Goal: Information Seeking & Learning: Compare options

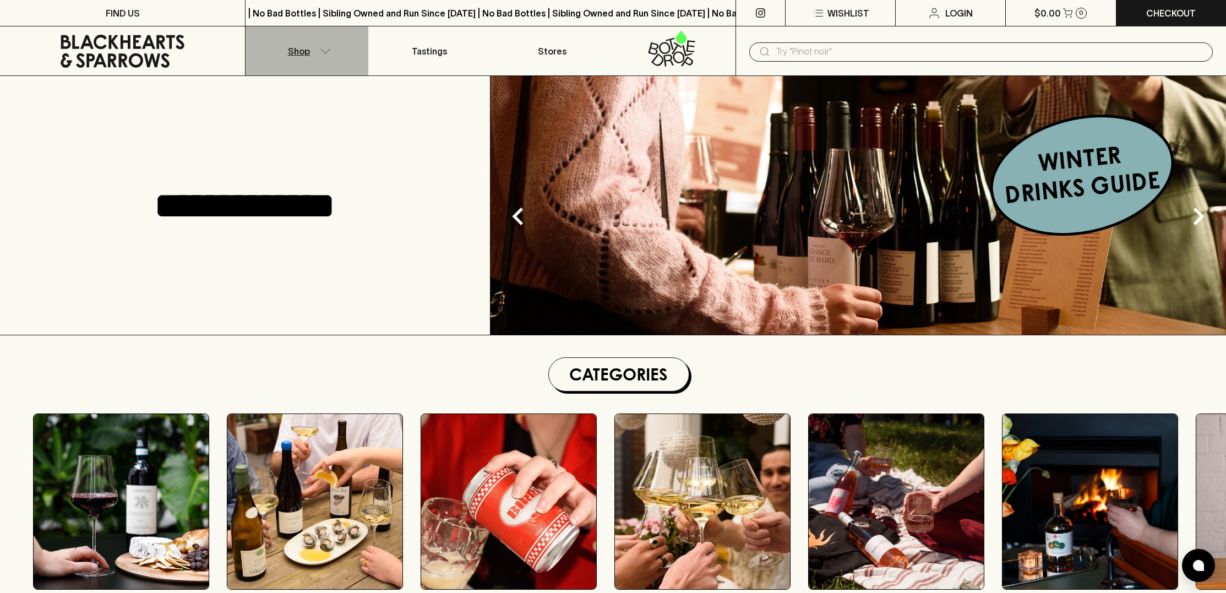
click at [324, 50] on icon "button" at bounding box center [325, 51] width 11 height 6
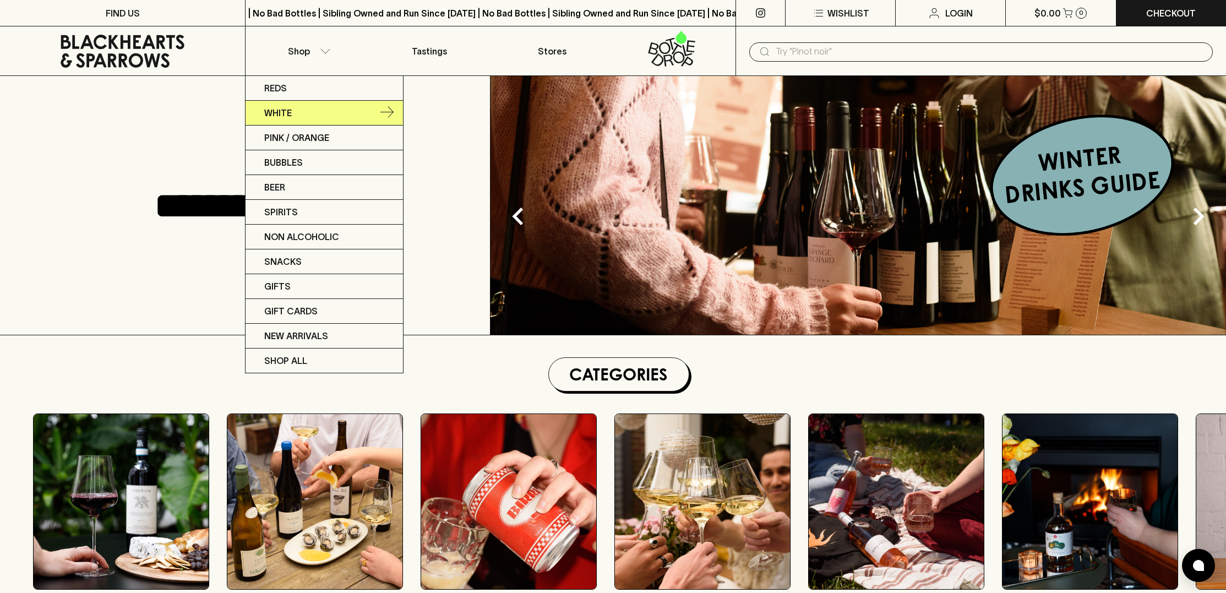
click at [304, 111] on link "White" at bounding box center [323, 113] width 157 height 25
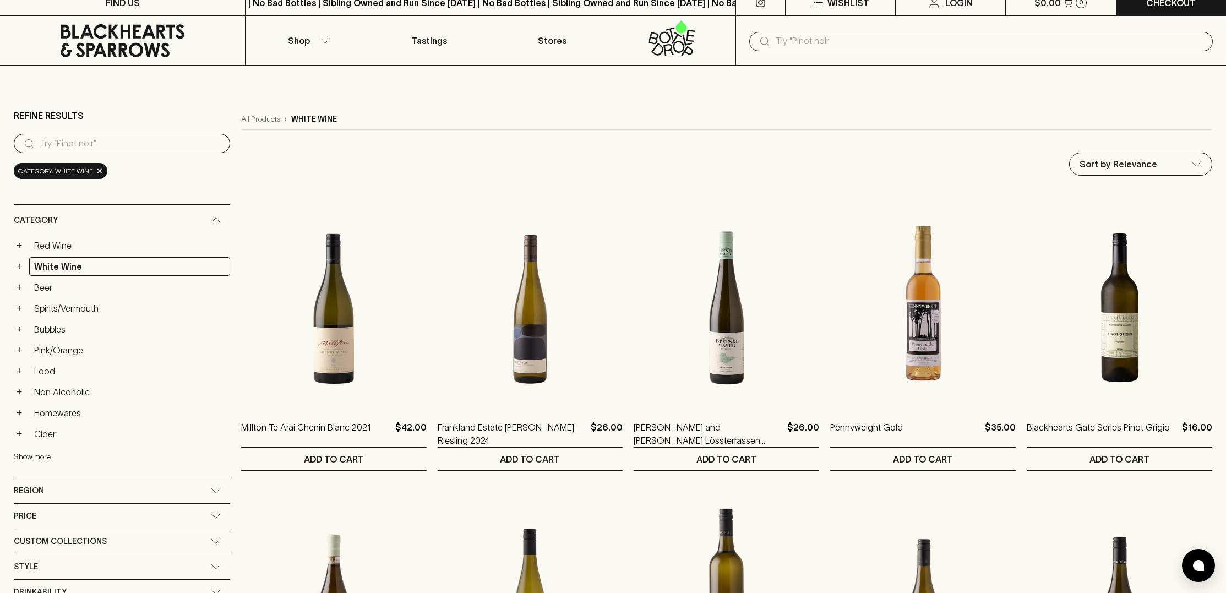
scroll to position [12, 0]
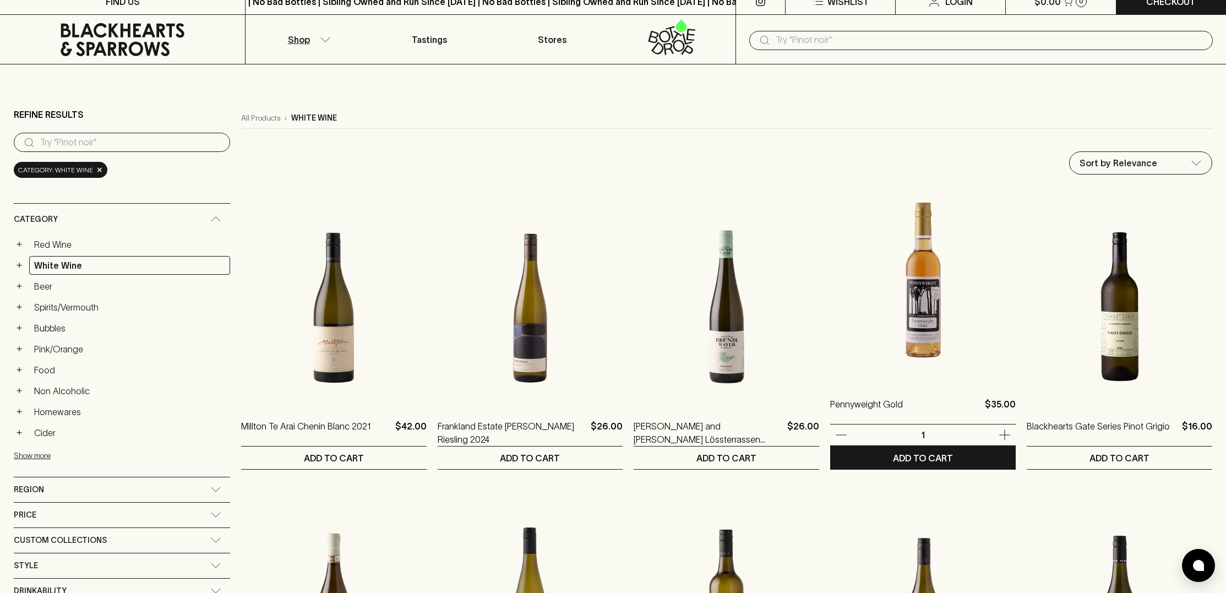
click at [905, 323] on img at bounding box center [922, 284] width 185 height 193
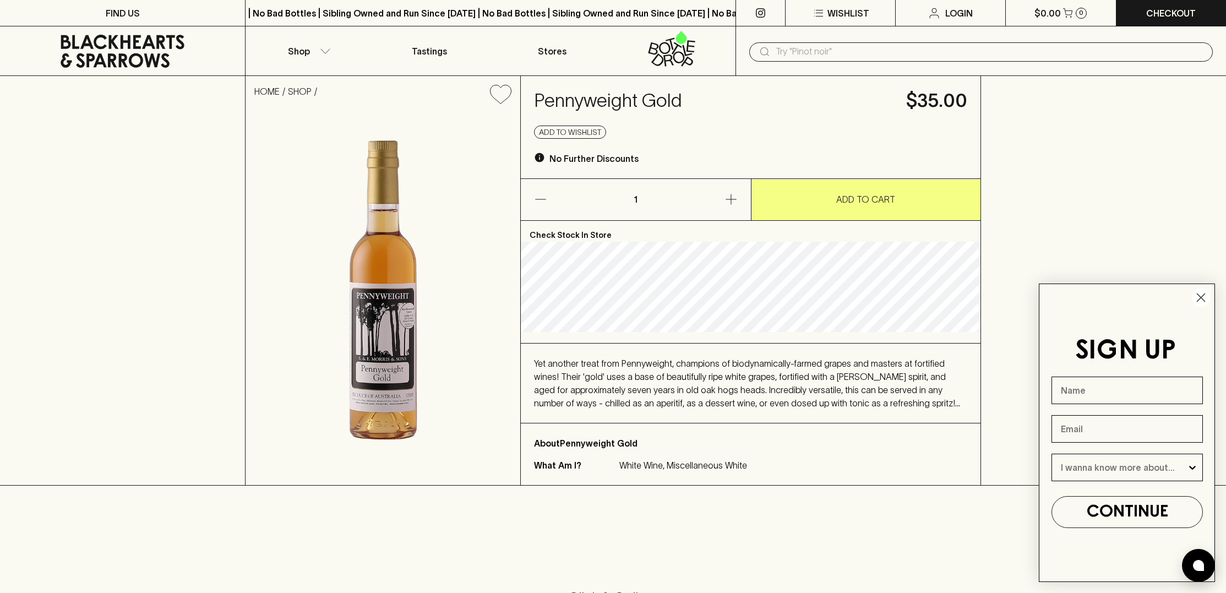
click at [1204, 297] on circle "Close dialog" at bounding box center [1201, 297] width 18 height 18
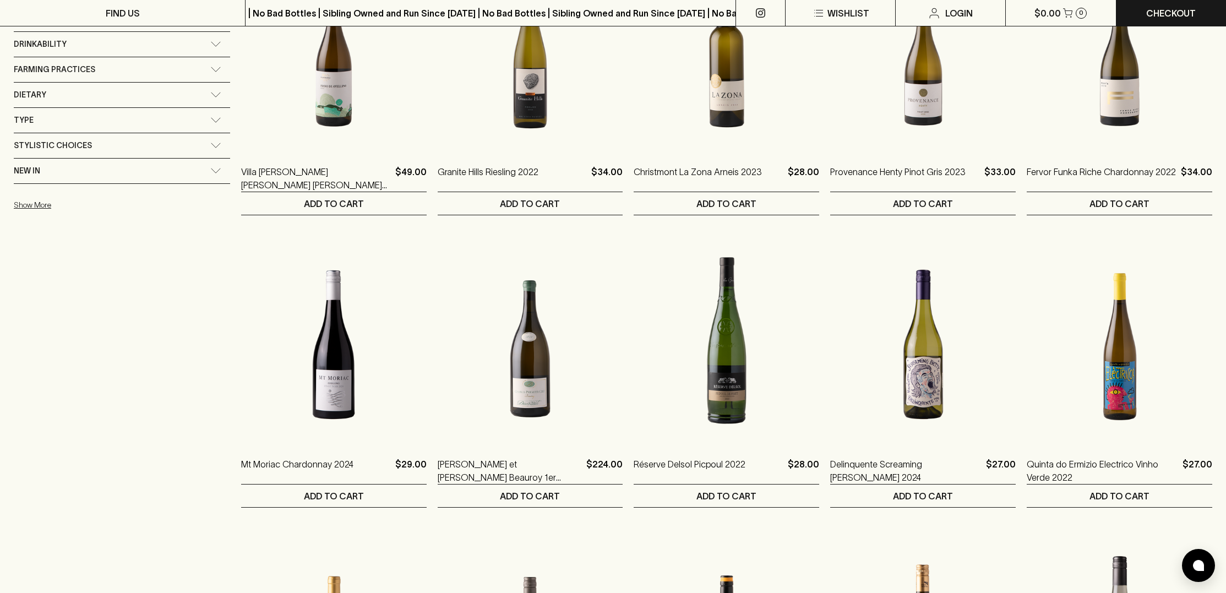
scroll to position [559, 0]
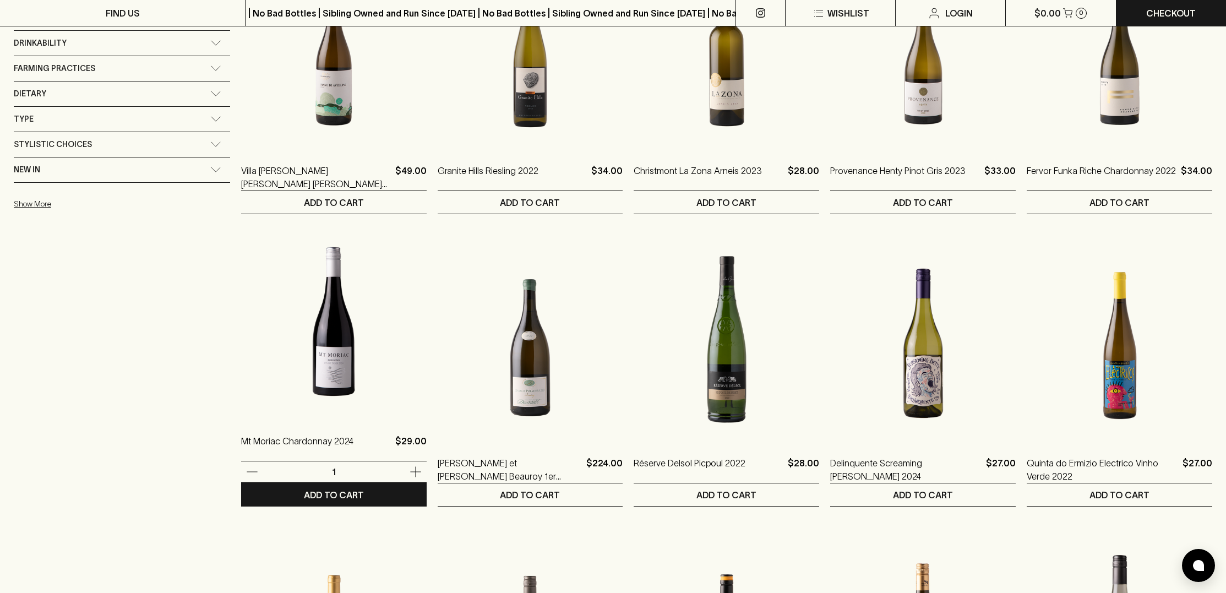
click at [259, 375] on img at bounding box center [333, 321] width 185 height 193
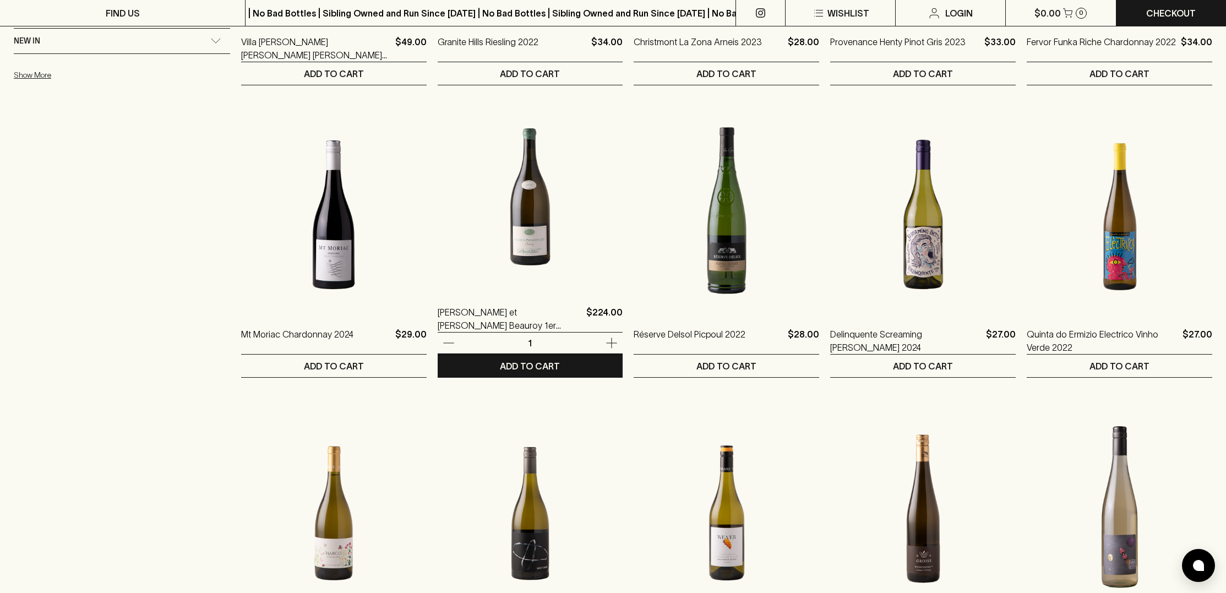
scroll to position [694, 0]
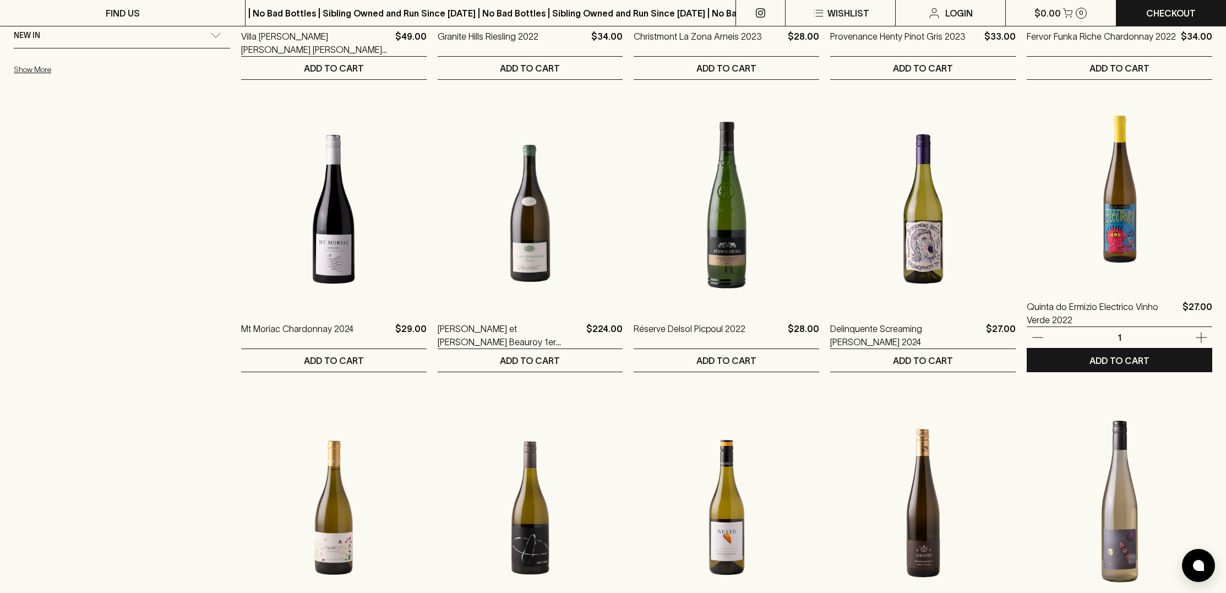
click at [1109, 240] on img at bounding box center [1119, 187] width 185 height 193
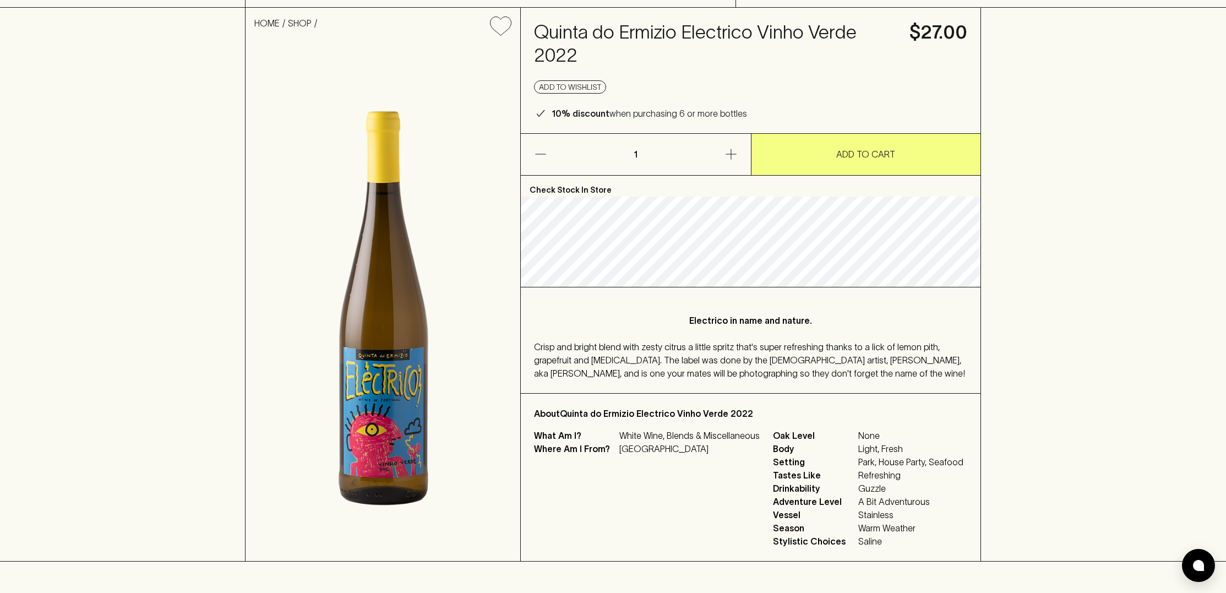
scroll to position [74, 0]
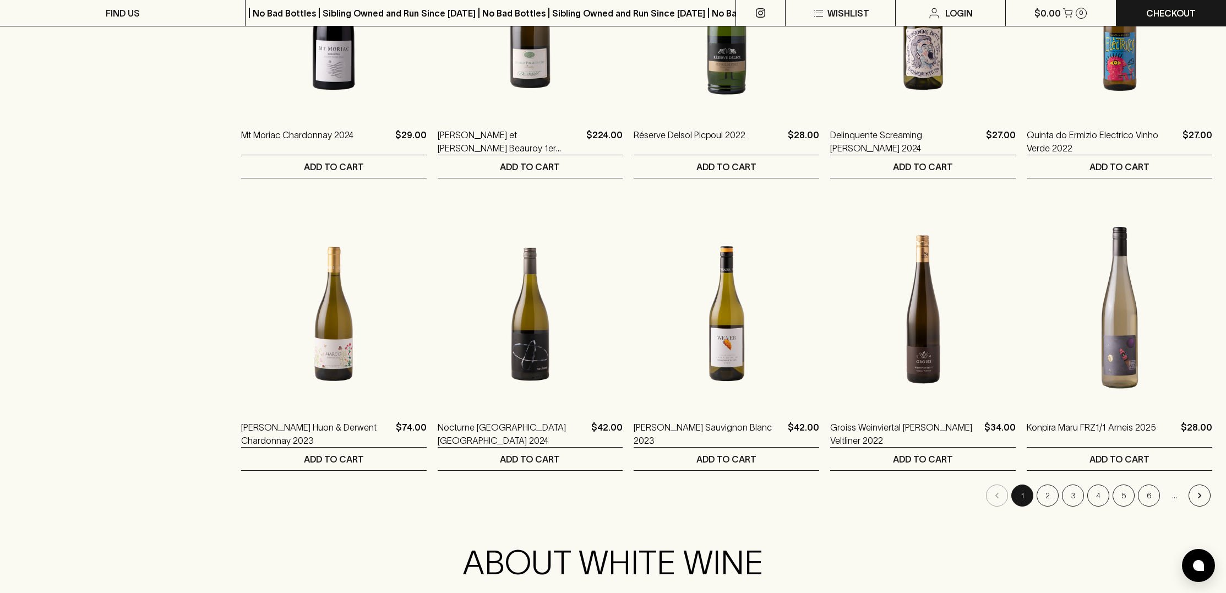
scroll to position [889, 0]
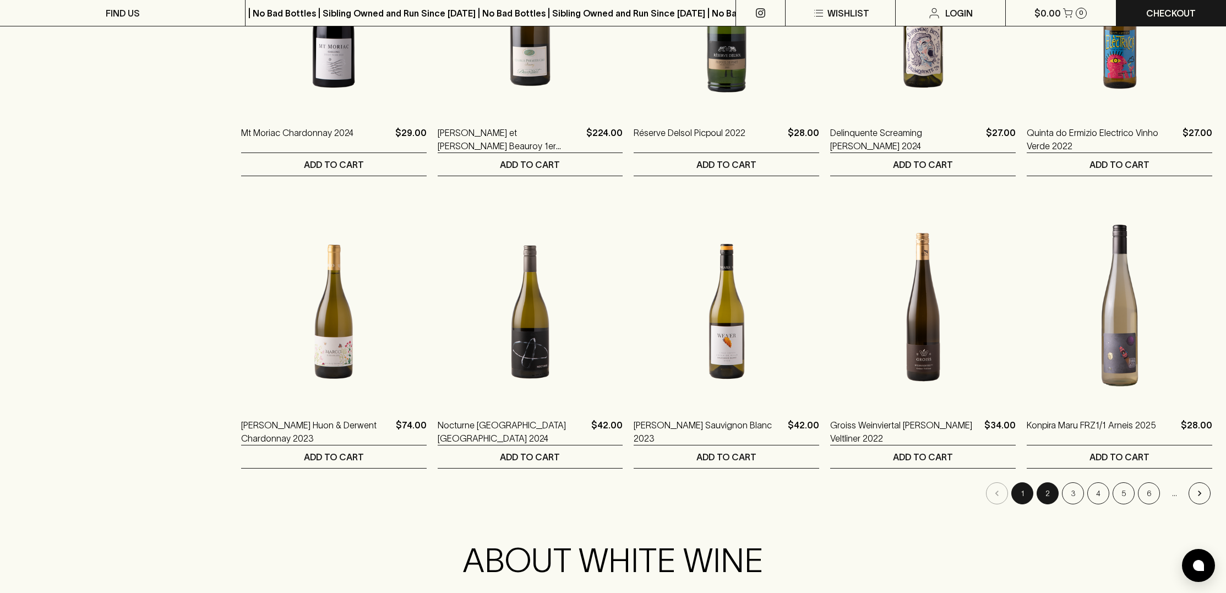
click at [1050, 493] on button "2" at bounding box center [1047, 493] width 22 height 22
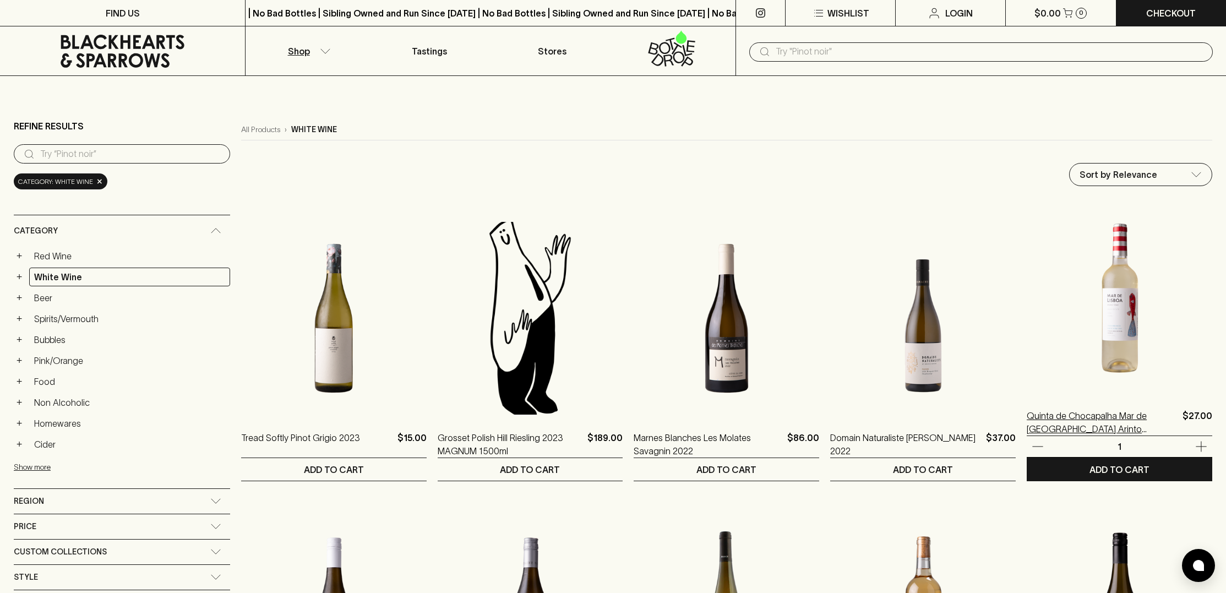
click at [1067, 417] on p "Quinta de Chocapalha Mar de Lisboa Arinto Verdelho 2022" at bounding box center [1102, 422] width 151 height 26
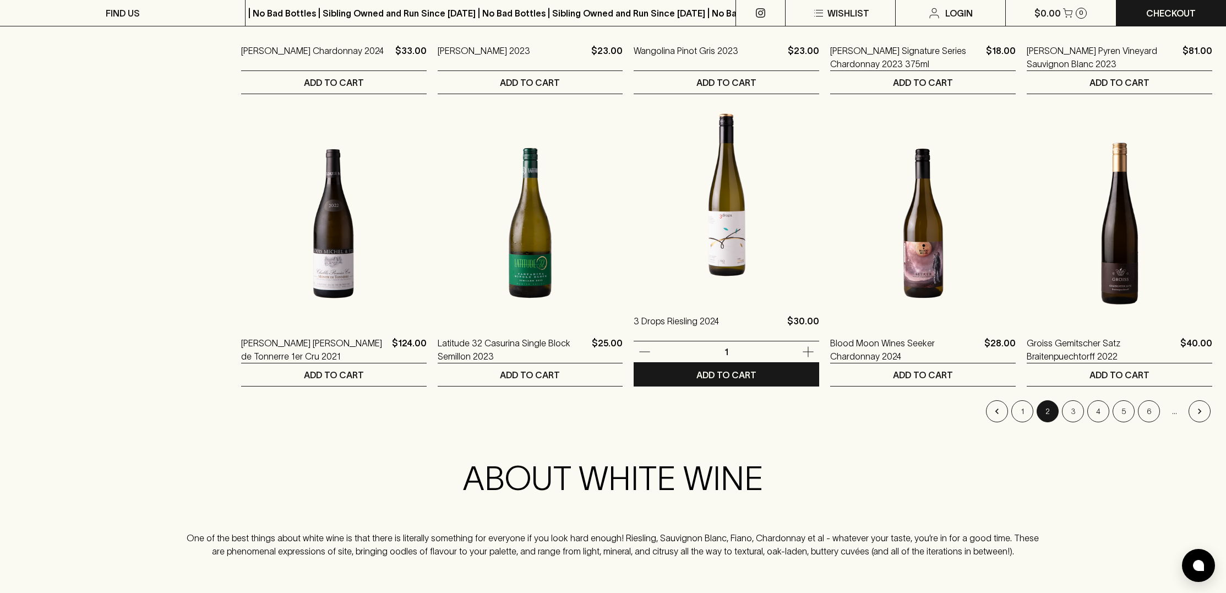
scroll to position [972, 0]
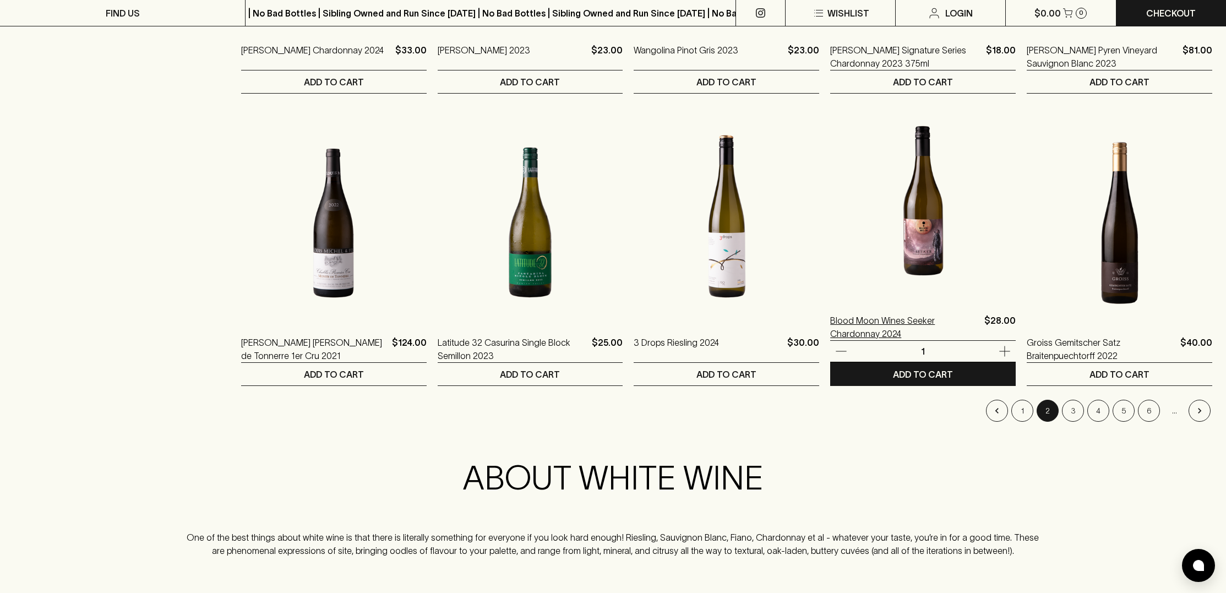
click at [877, 321] on p "Blood Moon Wines Seeker Chardonnay 2024" at bounding box center [905, 327] width 150 height 26
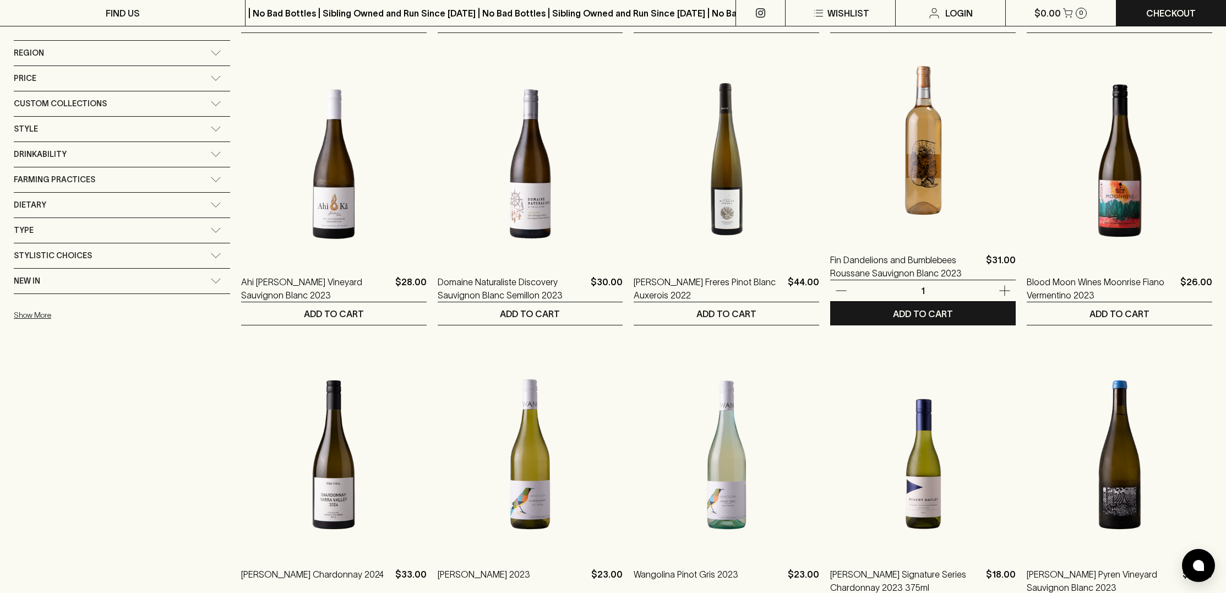
scroll to position [449, 0]
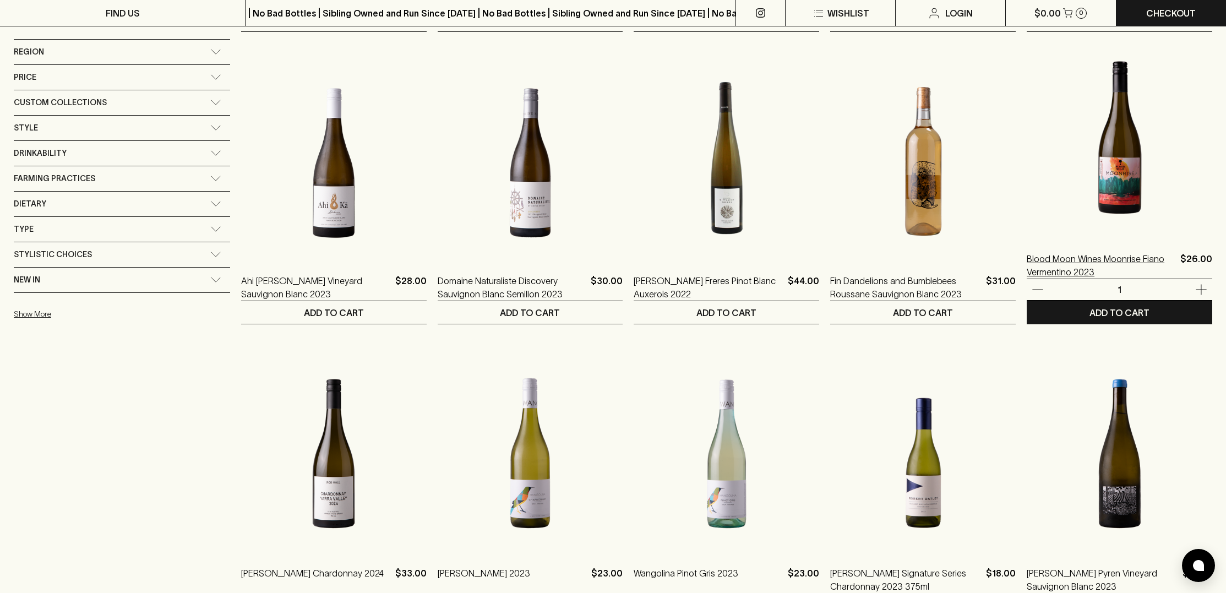
click at [1045, 259] on p "Blood Moon Wines Moonrise Fiano Vermentino 2023" at bounding box center [1101, 265] width 149 height 26
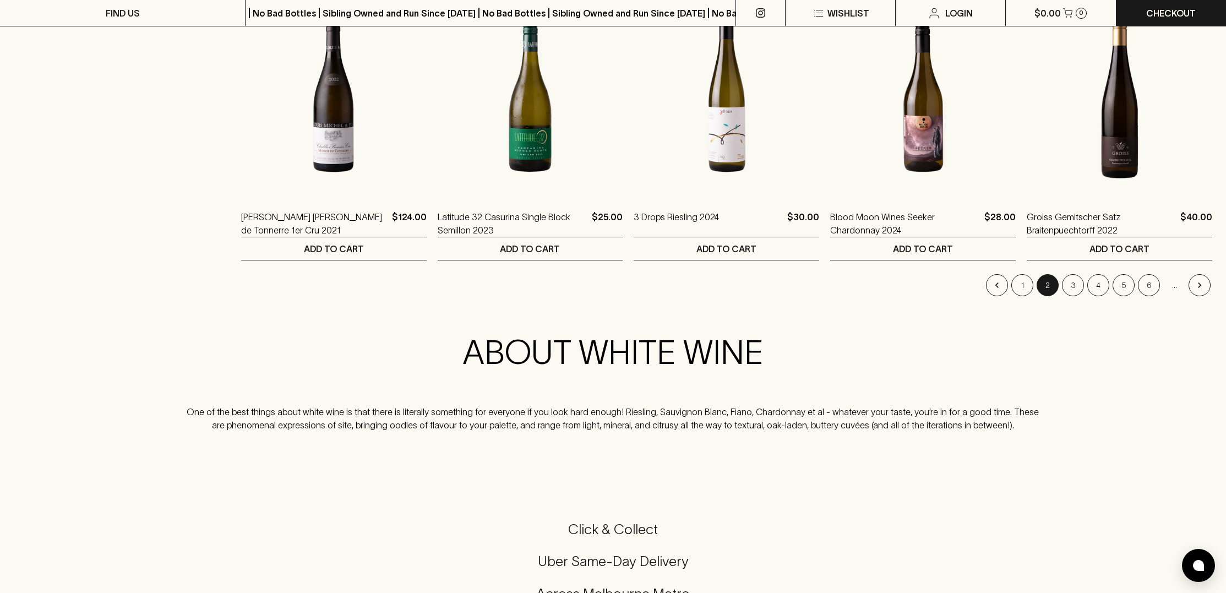
scroll to position [1103, 0]
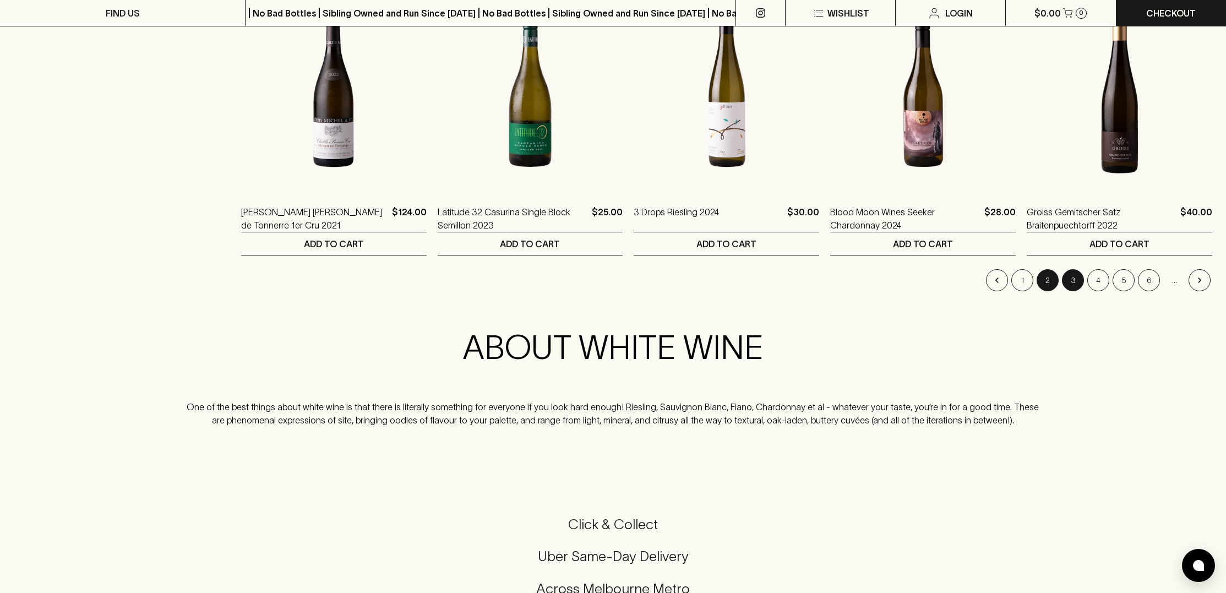
click at [1071, 279] on button "3" at bounding box center [1073, 280] width 22 height 22
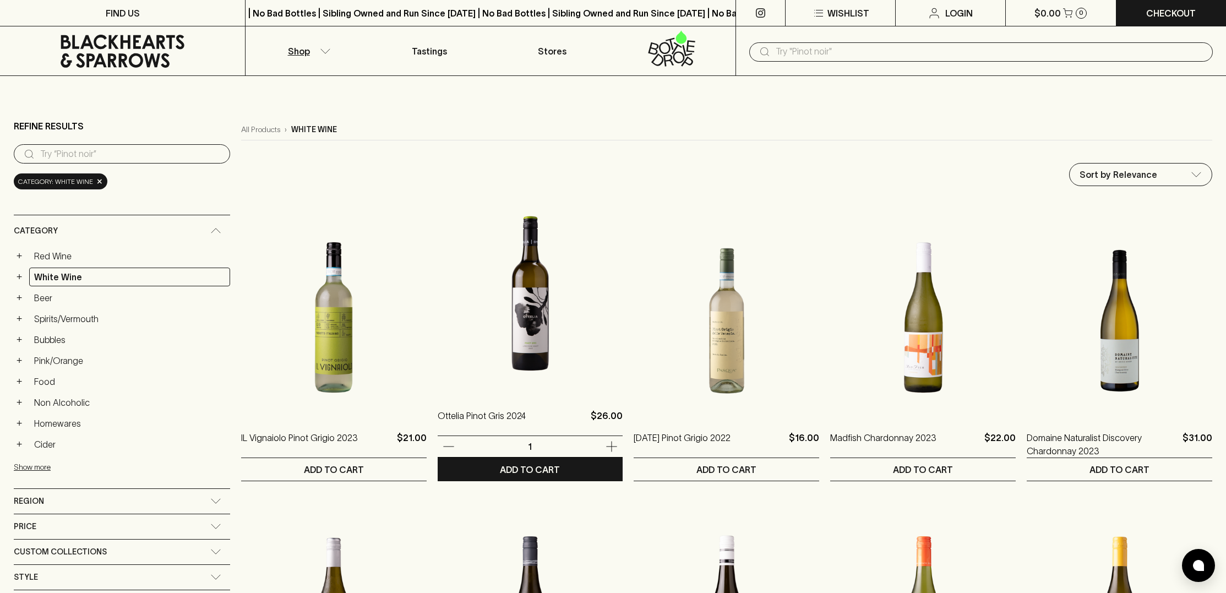
click at [471, 343] on img at bounding box center [530, 296] width 185 height 193
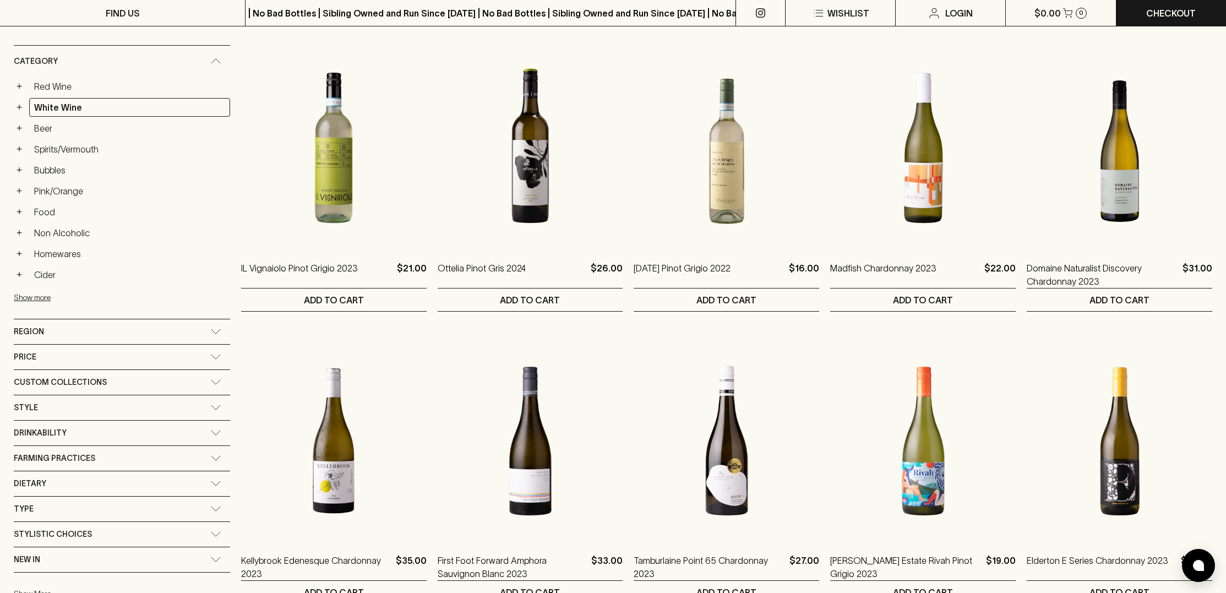
scroll to position [169, 0]
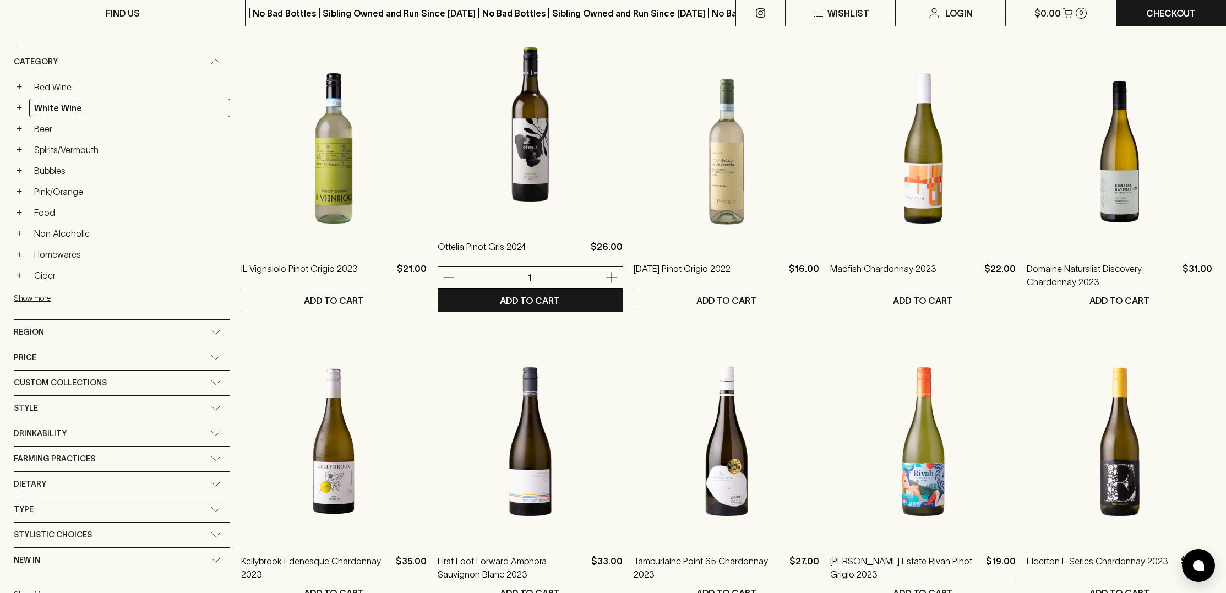
click at [478, 176] on img at bounding box center [530, 127] width 185 height 193
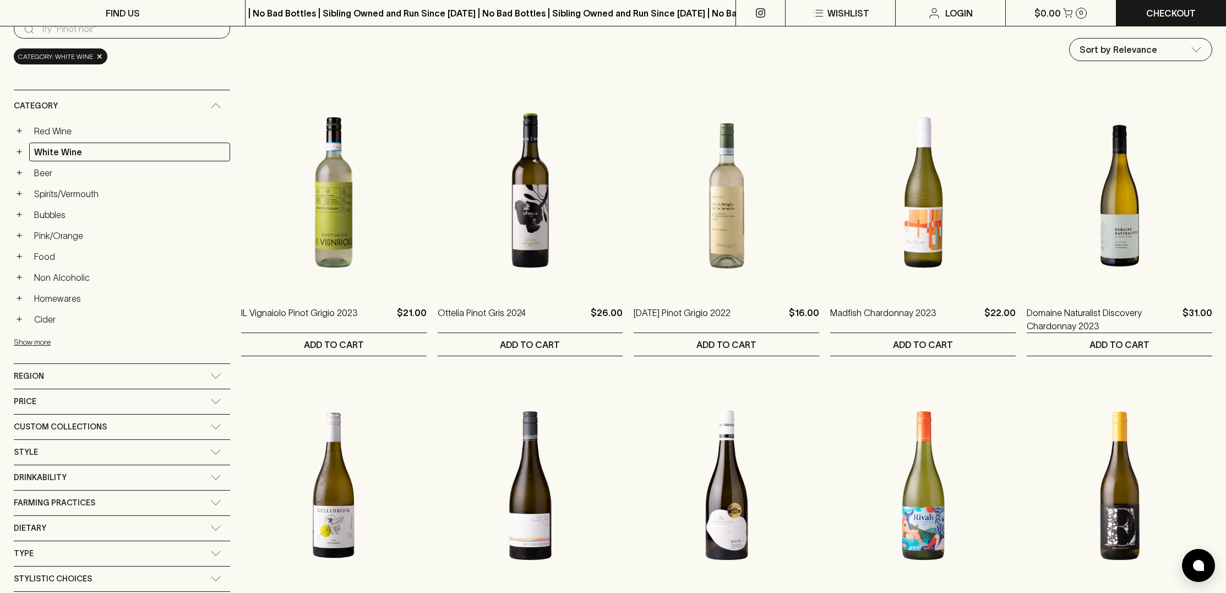
scroll to position [127, 0]
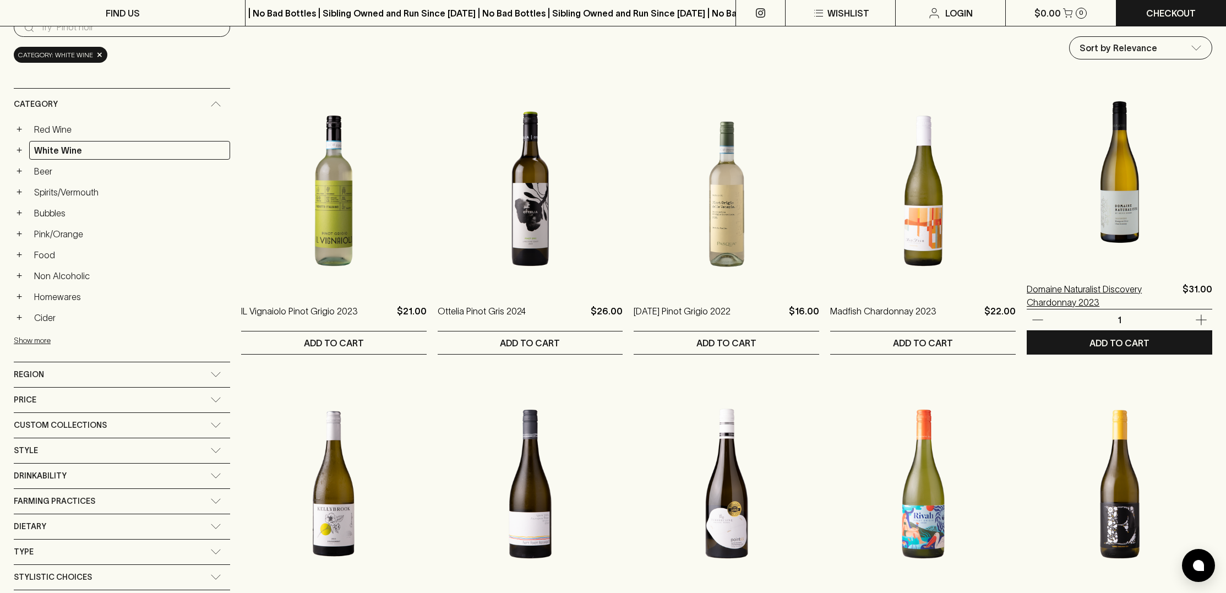
click at [1070, 298] on p "Domaine Naturalist Discovery Chardonnay 2023" at bounding box center [1102, 295] width 151 height 26
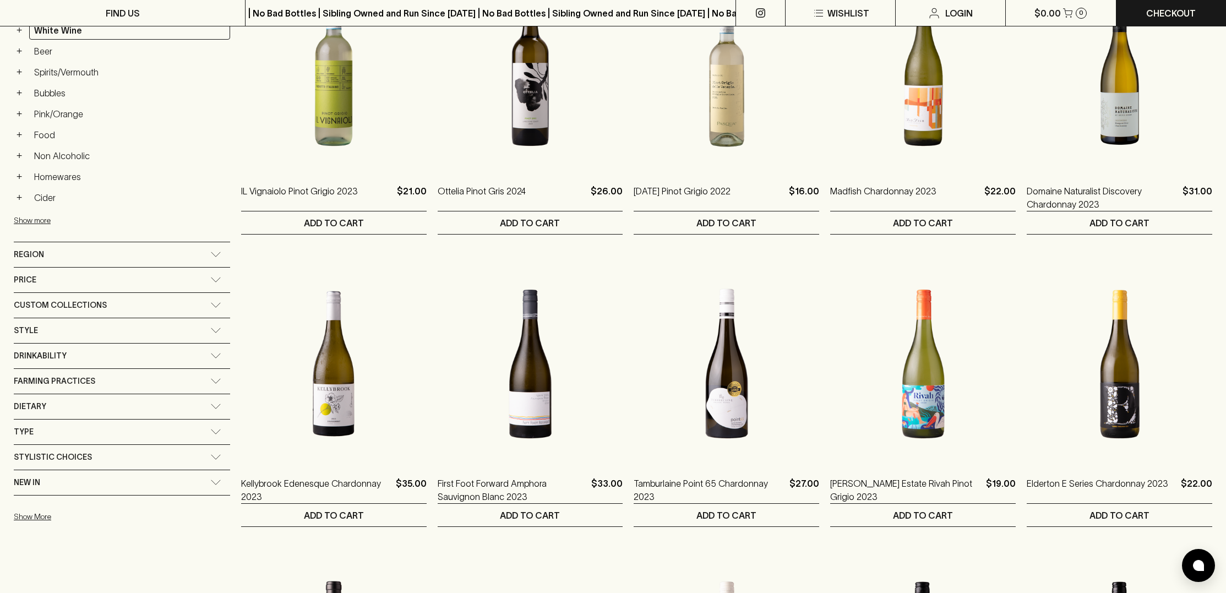
scroll to position [248, 0]
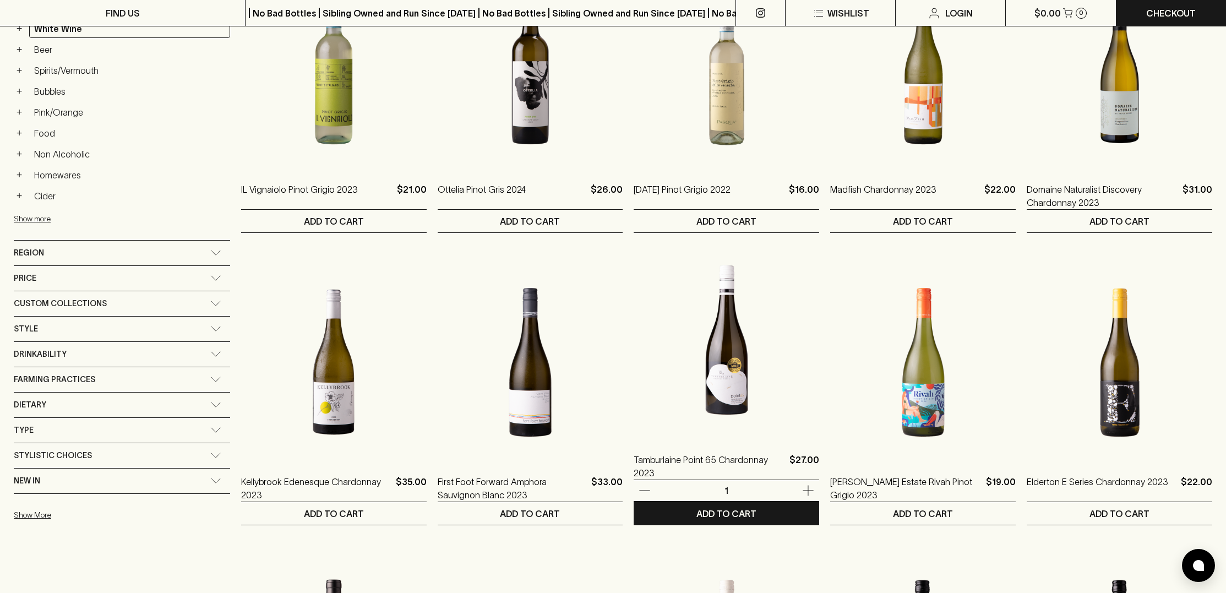
click at [685, 403] on img at bounding box center [726, 340] width 185 height 193
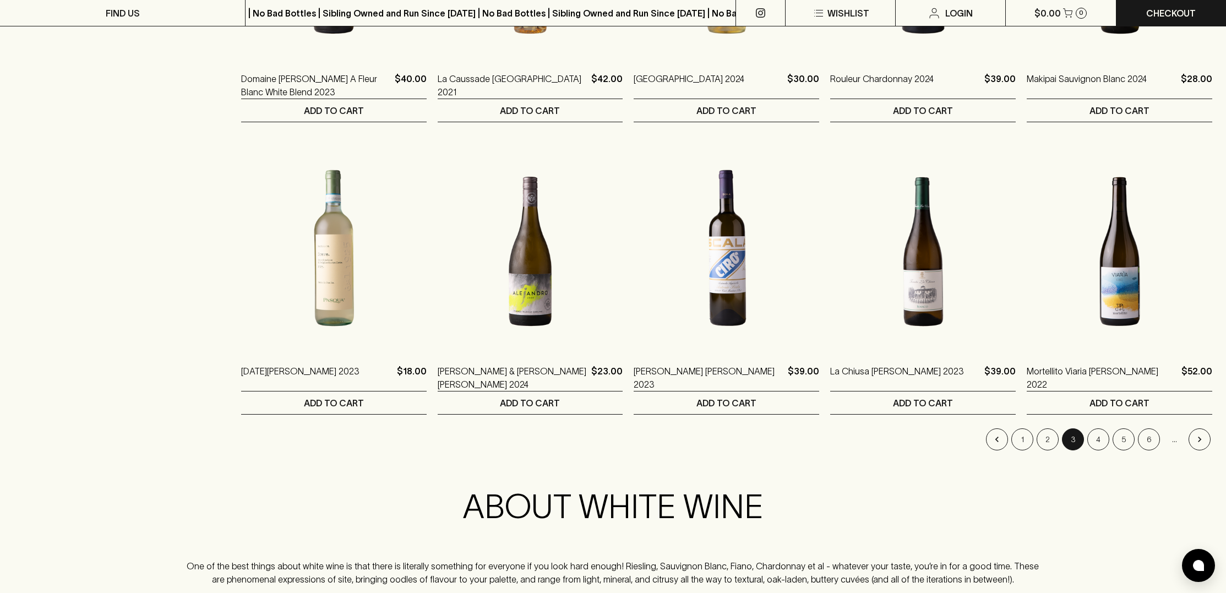
scroll to position [945, 0]
click at [1099, 439] on button "4" at bounding box center [1098, 438] width 22 height 22
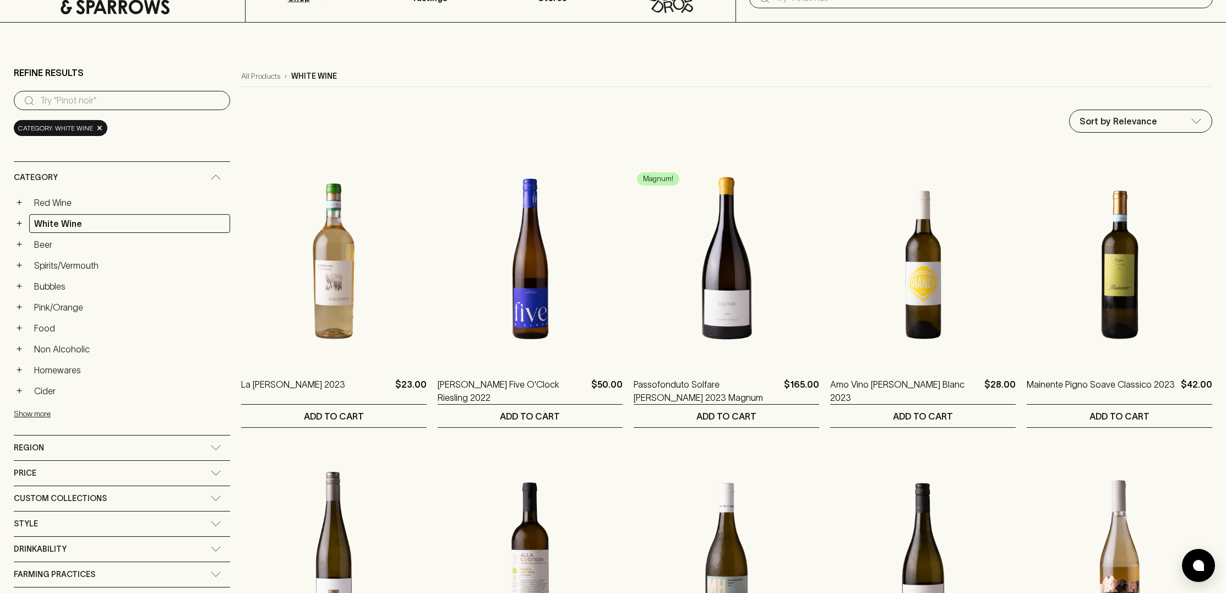
scroll to position [54, 0]
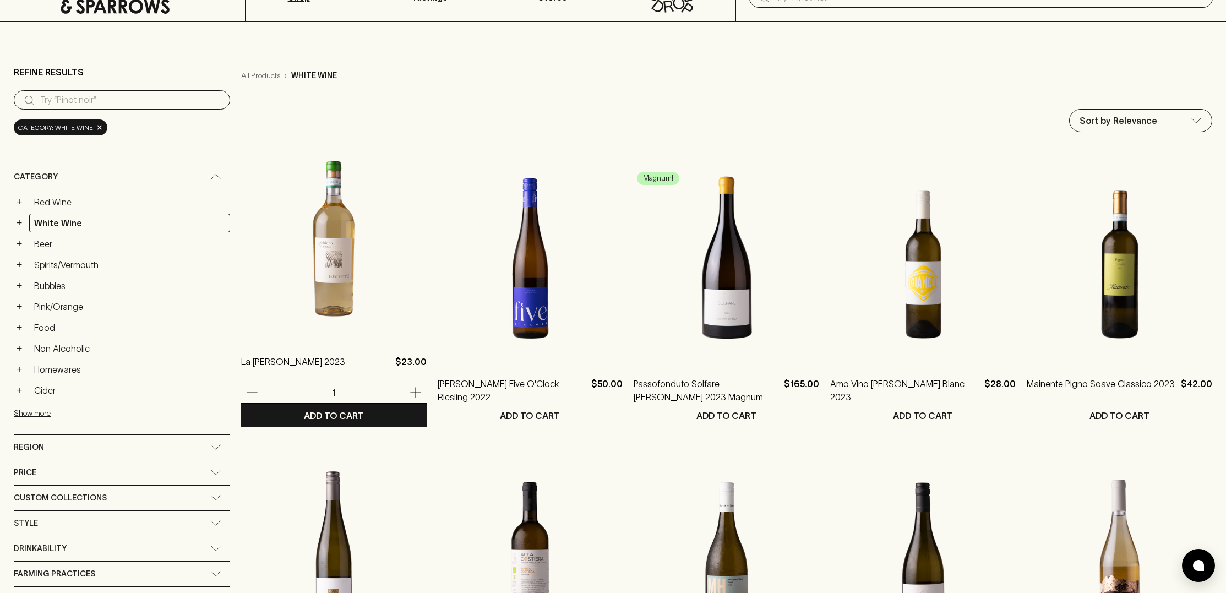
click at [268, 292] on img at bounding box center [333, 242] width 185 height 193
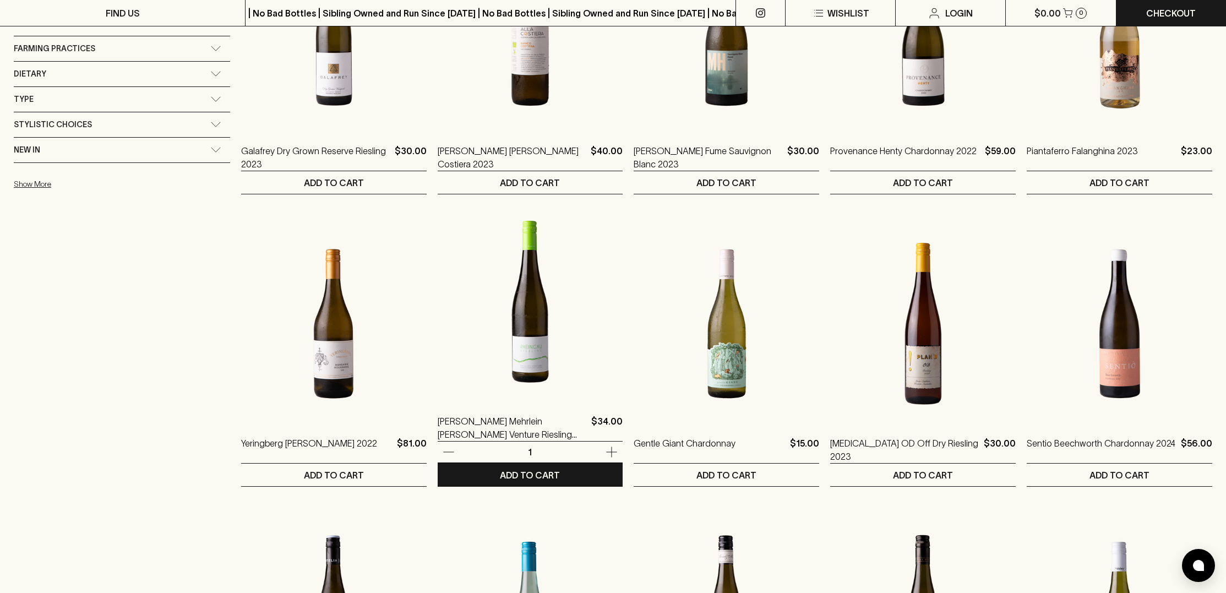
scroll to position [580, 0]
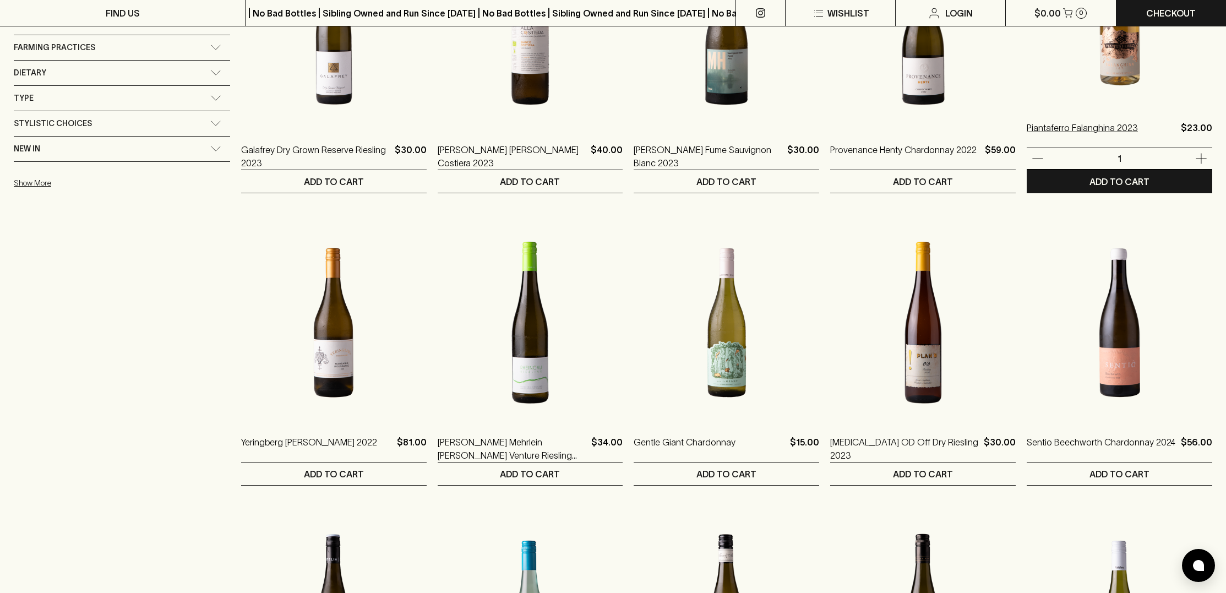
click at [1060, 129] on p "Piantaferro Falanghina 2023" at bounding box center [1082, 134] width 111 height 26
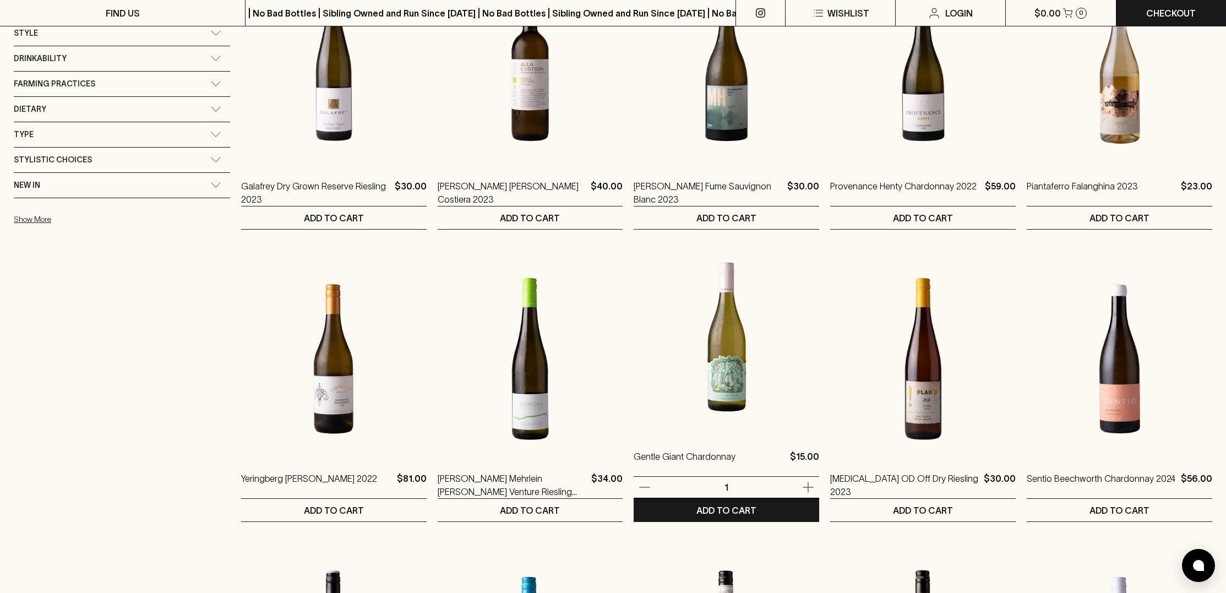
scroll to position [545, 0]
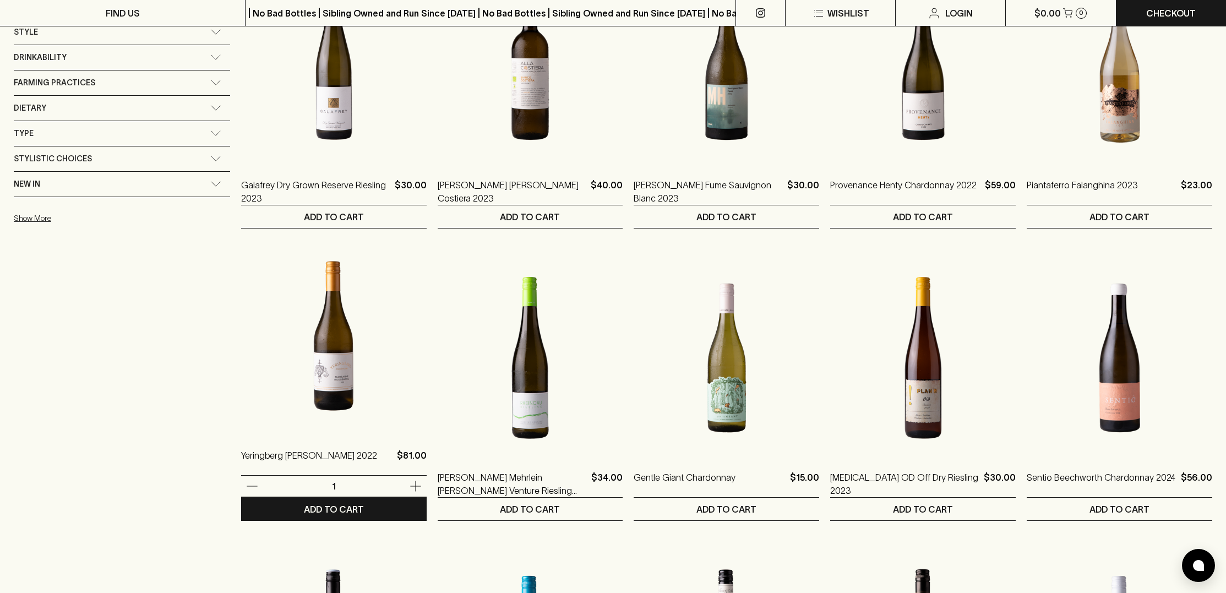
click at [267, 369] on img at bounding box center [333, 335] width 185 height 193
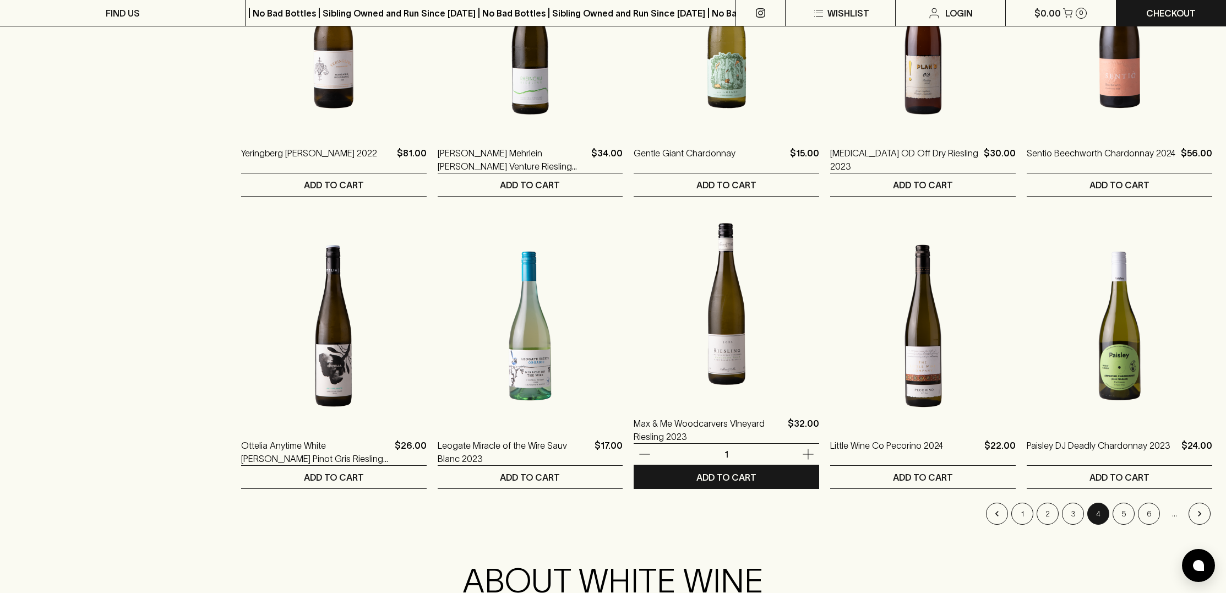
scroll to position [870, 0]
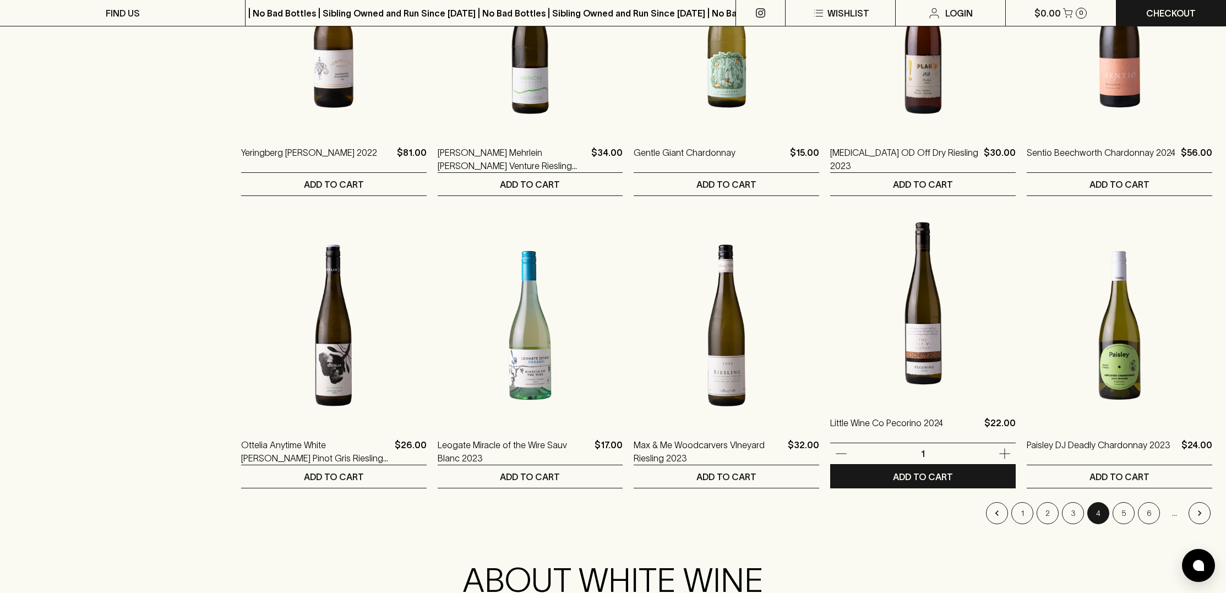
click at [902, 350] on img at bounding box center [922, 303] width 185 height 193
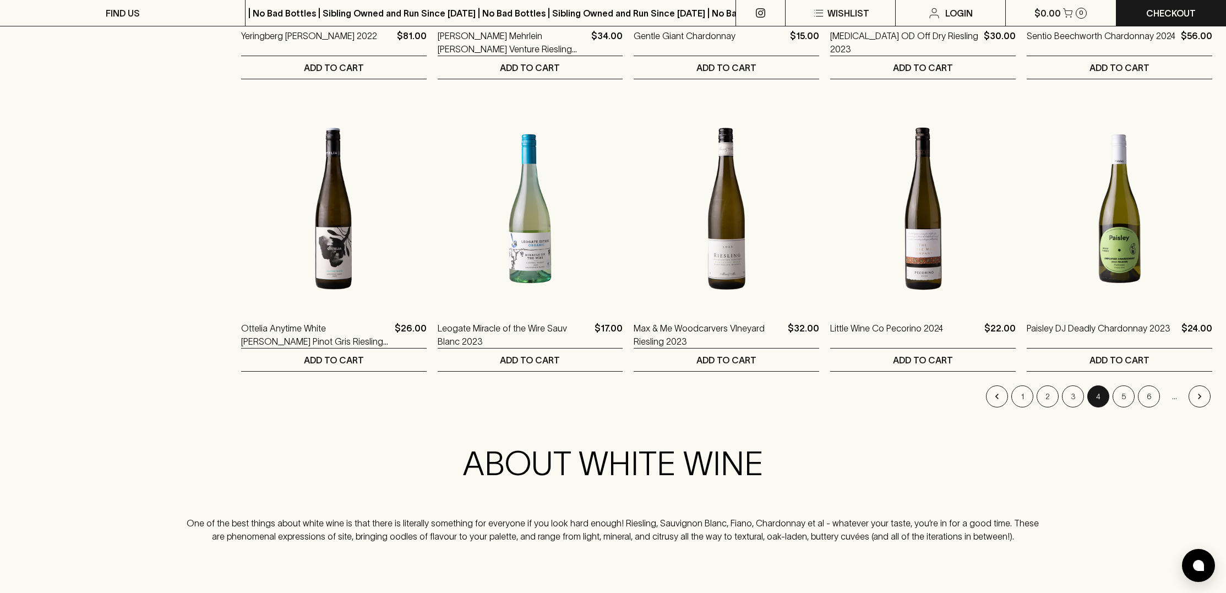
scroll to position [988, 0]
click at [1125, 394] on button "5" at bounding box center [1123, 395] width 22 height 22
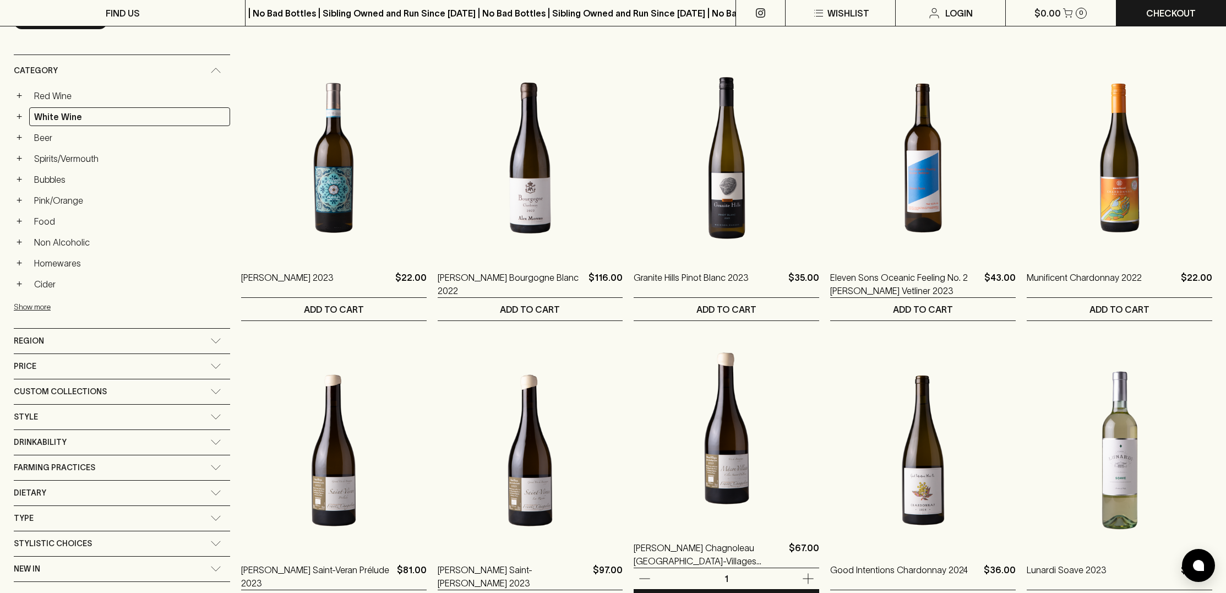
scroll to position [161, 0]
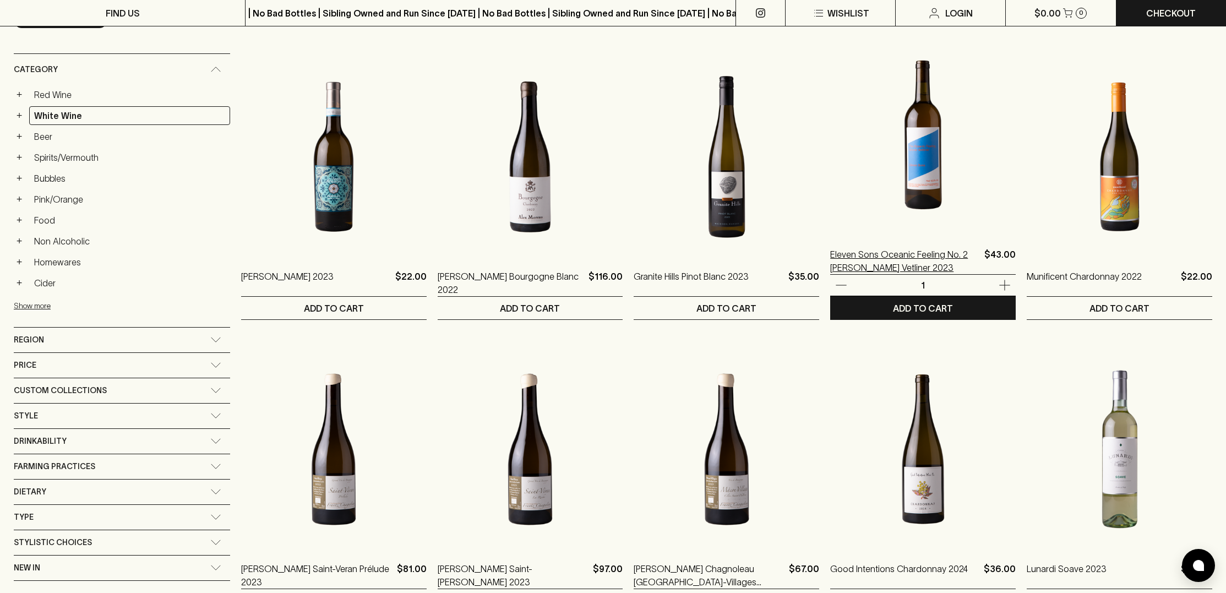
click at [859, 263] on p "Eleven Sons Oceanic Feeling No. 2 Gruner Vetliner 2023" at bounding box center [905, 261] width 150 height 26
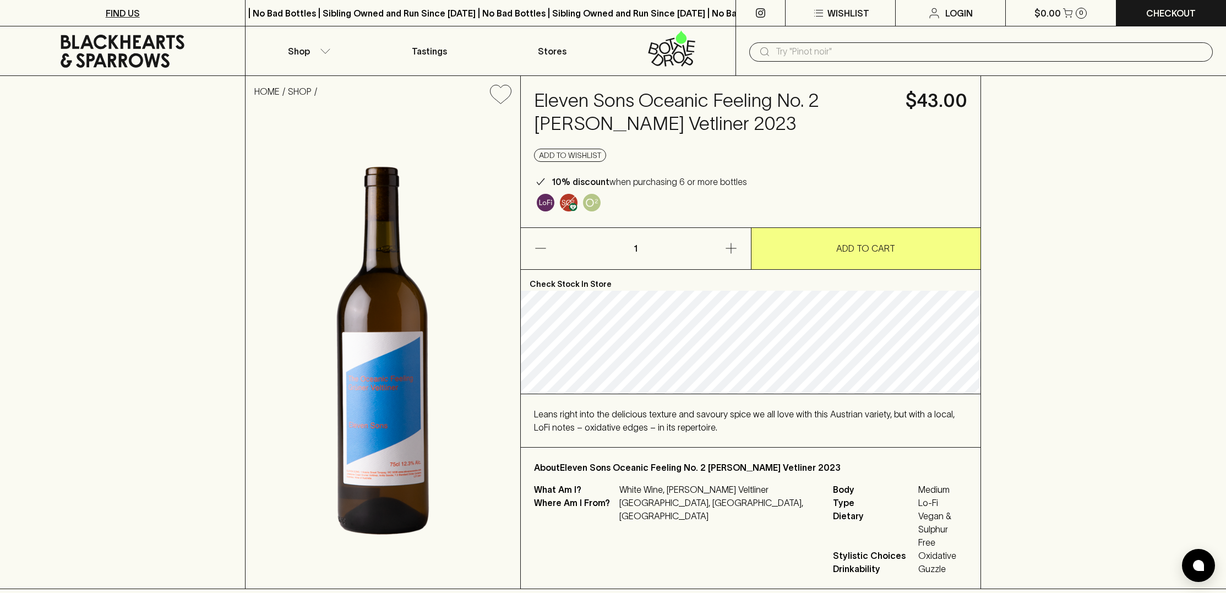
scroll to position [0, 1]
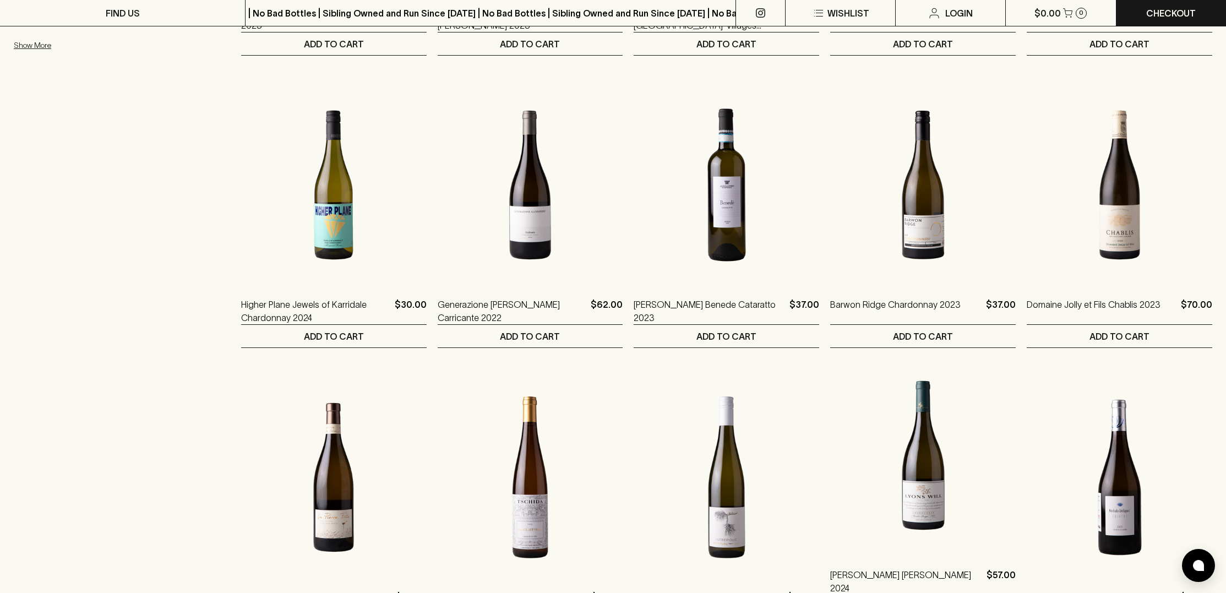
scroll to position [718, 0]
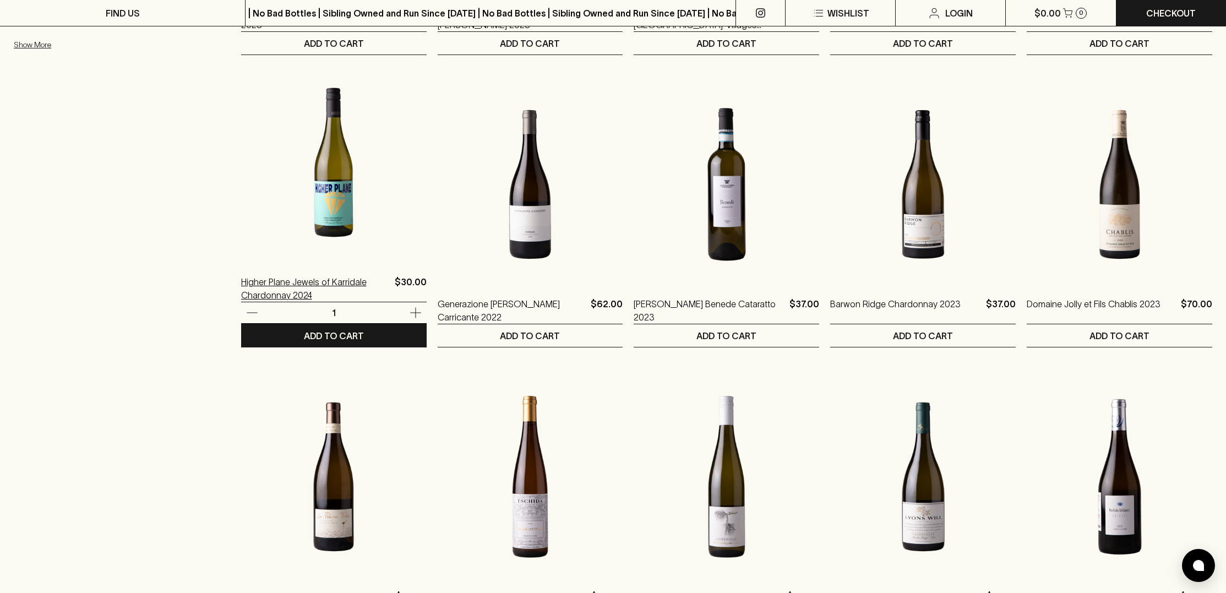
click at [241, 279] on p "Higher Plane Jewels of Karridale Chardonnay 2024" at bounding box center [315, 288] width 149 height 26
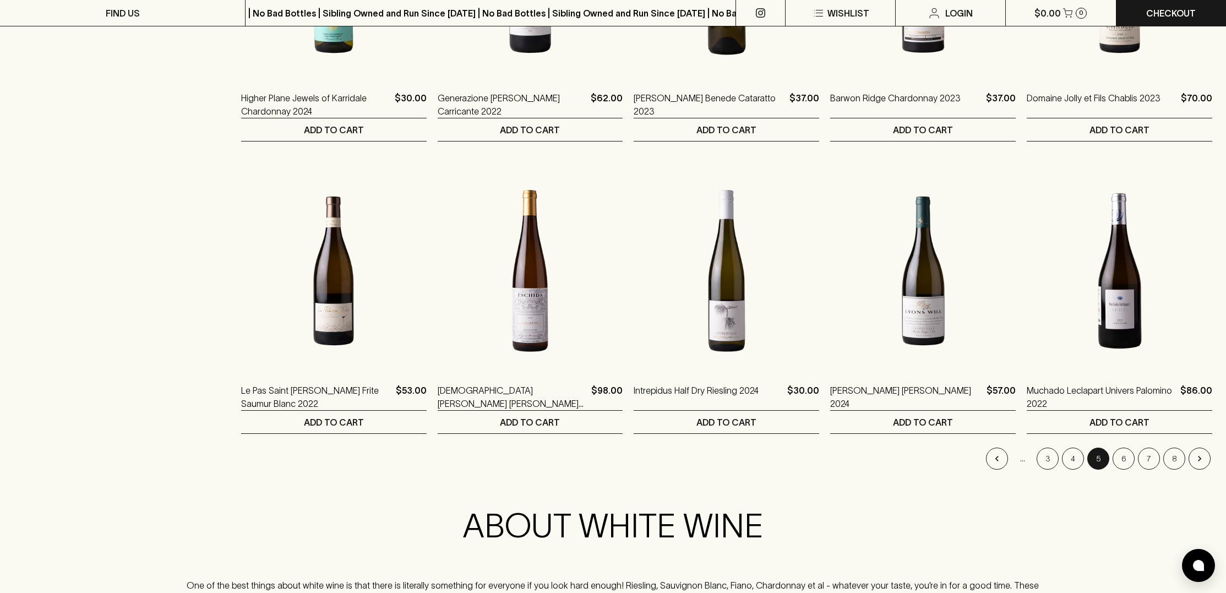
scroll to position [925, 0]
click at [1128, 458] on button "6" at bounding box center [1123, 458] width 22 height 22
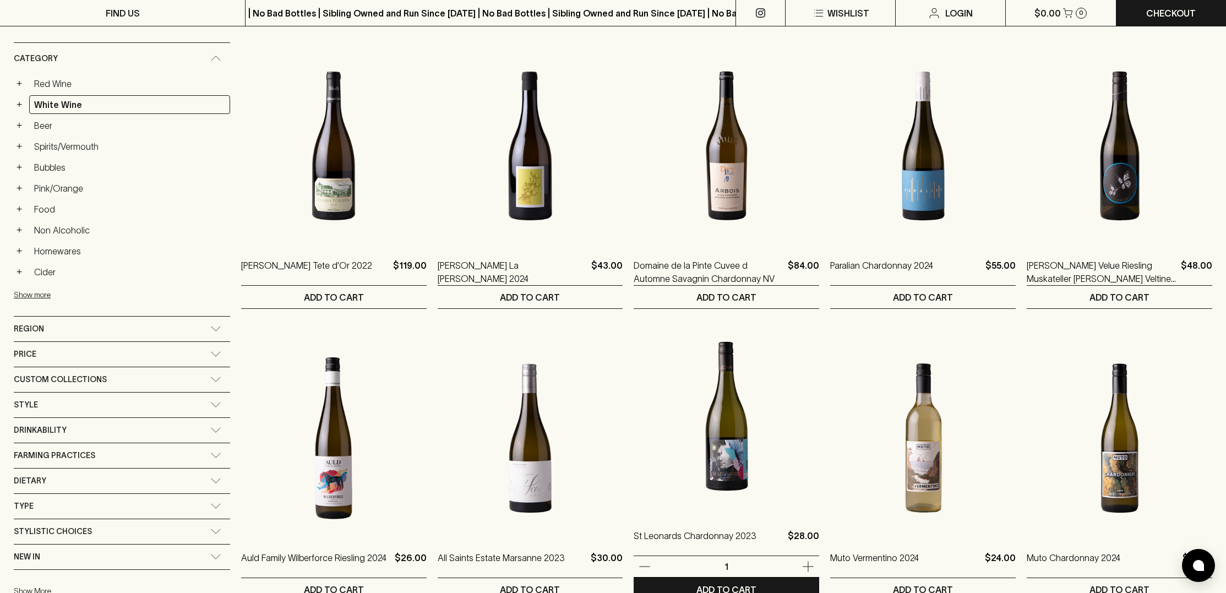
scroll to position [173, 0]
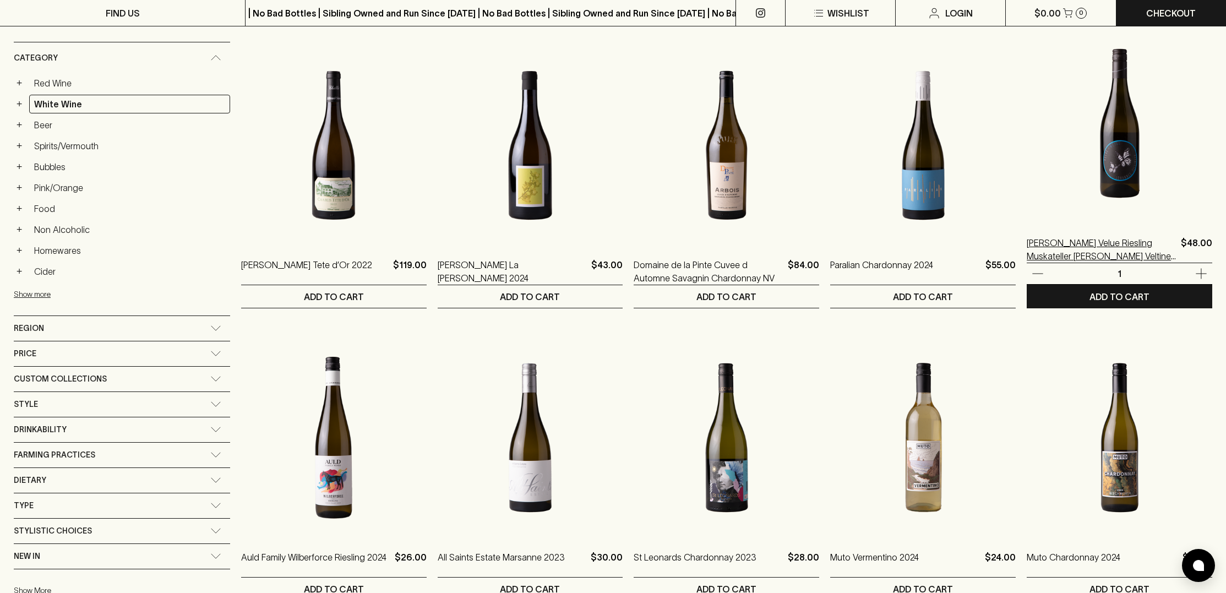
click at [1057, 248] on p "Johannes Zillinger Velue Riesling Muskateller Gruner Veltiner 2023" at bounding box center [1102, 249] width 150 height 26
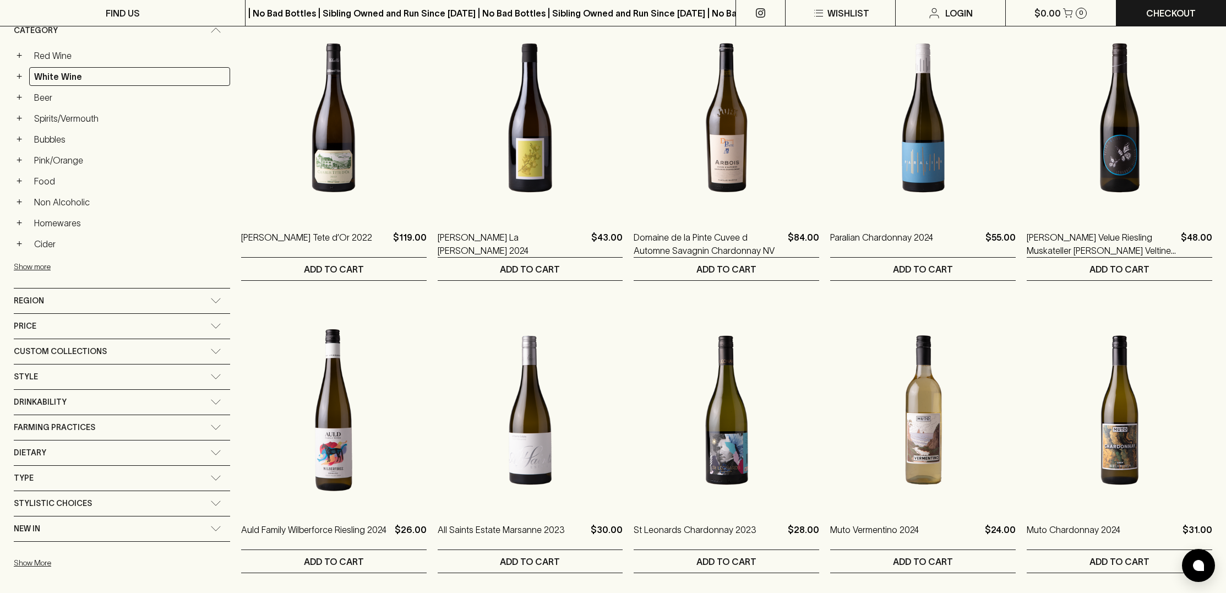
scroll to position [204, 0]
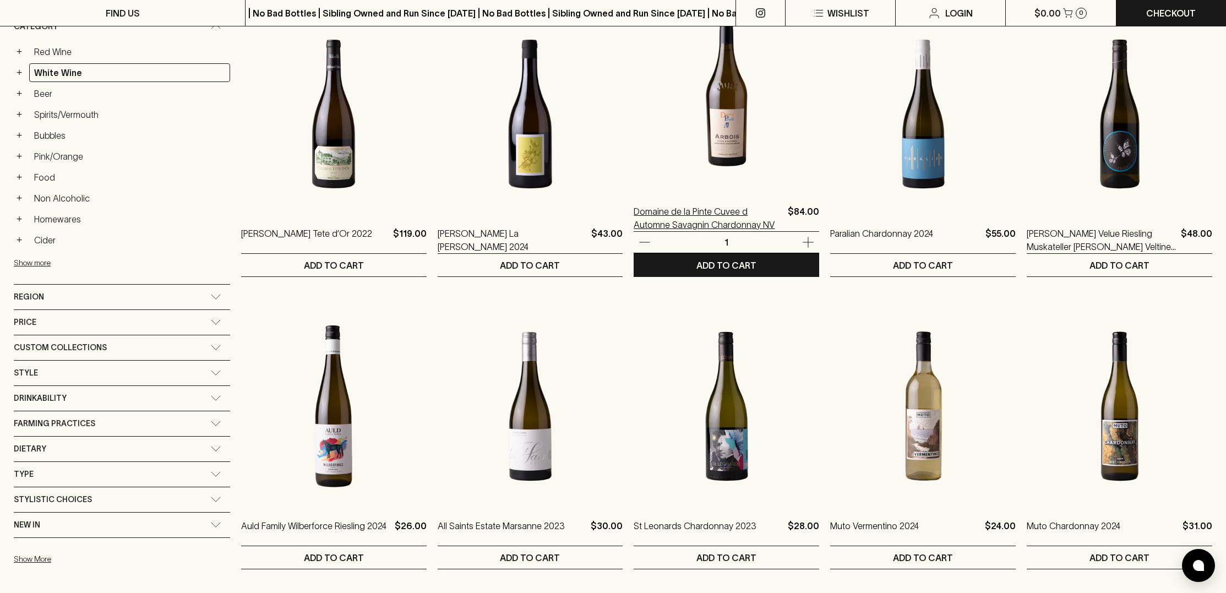
click at [634, 221] on p "Domaine de la Pinte Cuvee d Automne Savagnin Chardonnay NV" at bounding box center [709, 218] width 150 height 26
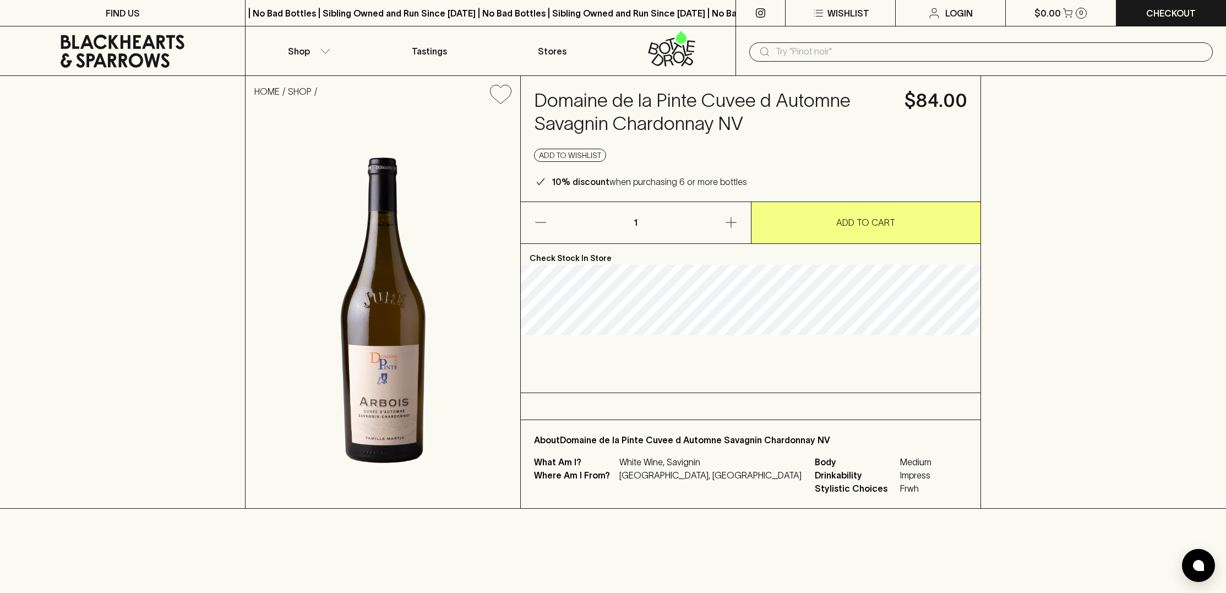
scroll to position [1, 0]
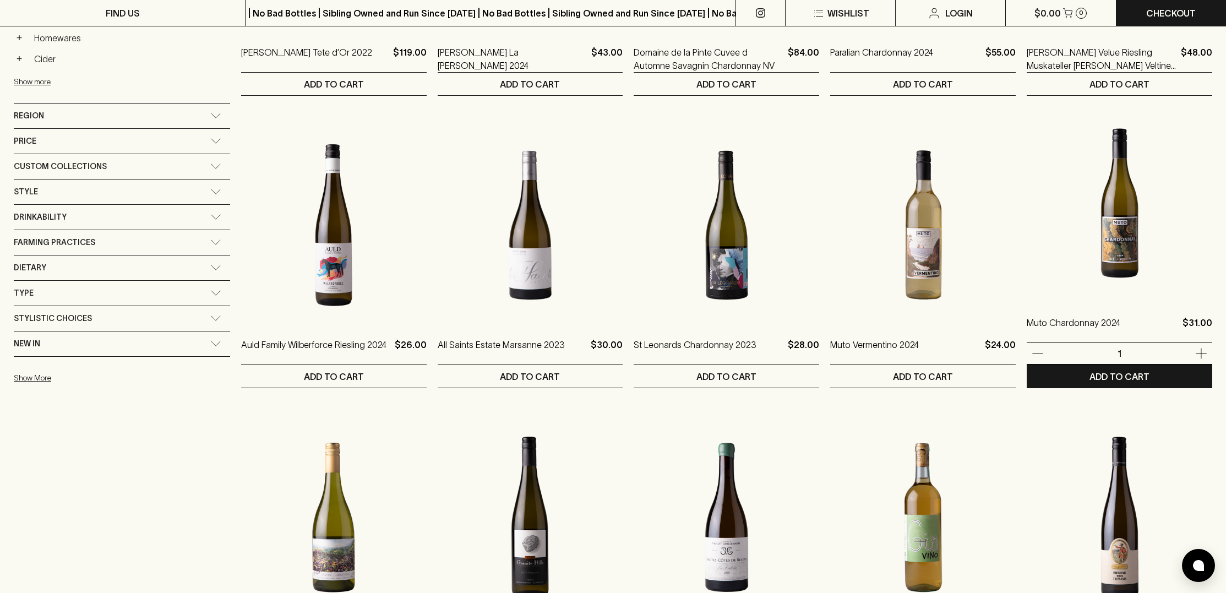
scroll to position [387, 0]
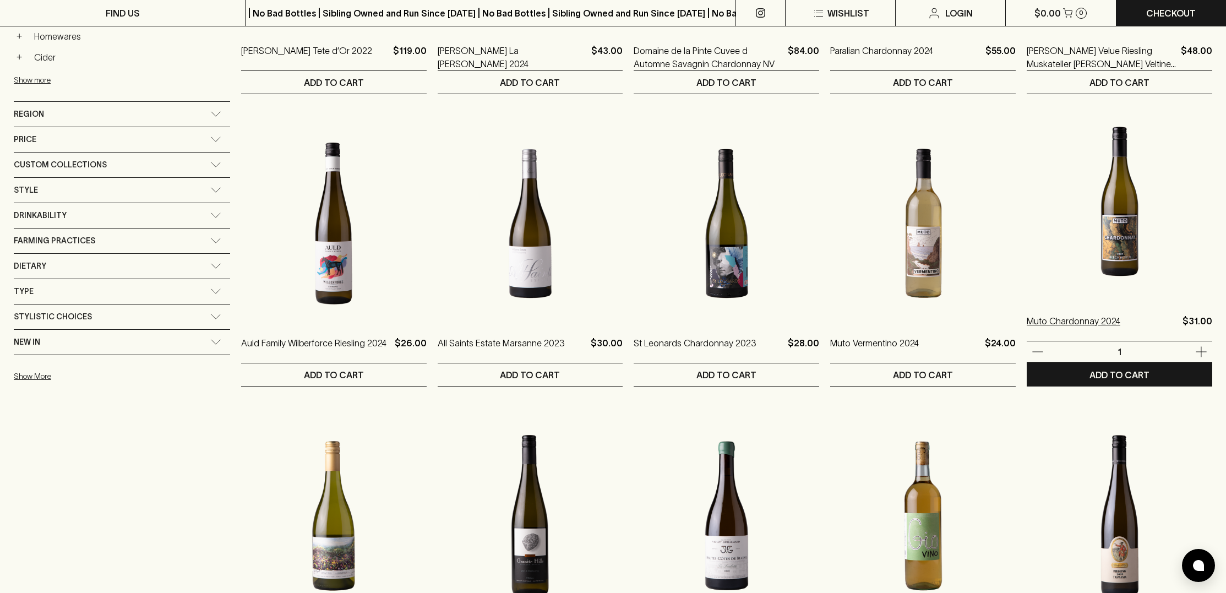
click at [1043, 320] on p "Muto Chardonnay 2024" at bounding box center [1074, 327] width 94 height 26
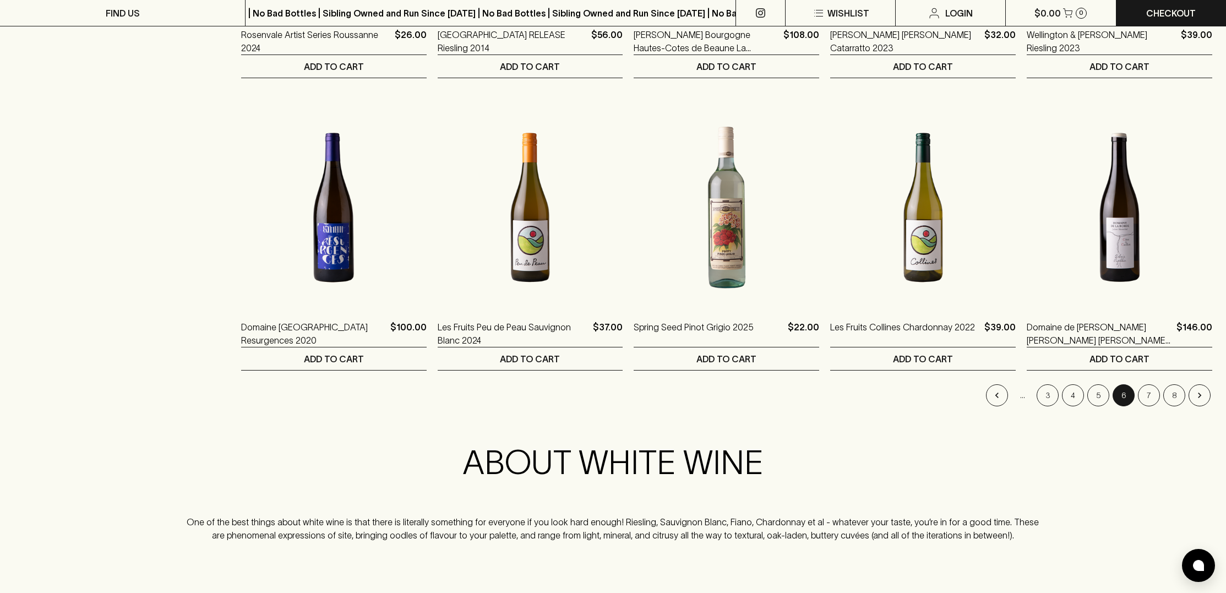
scroll to position [994, 0]
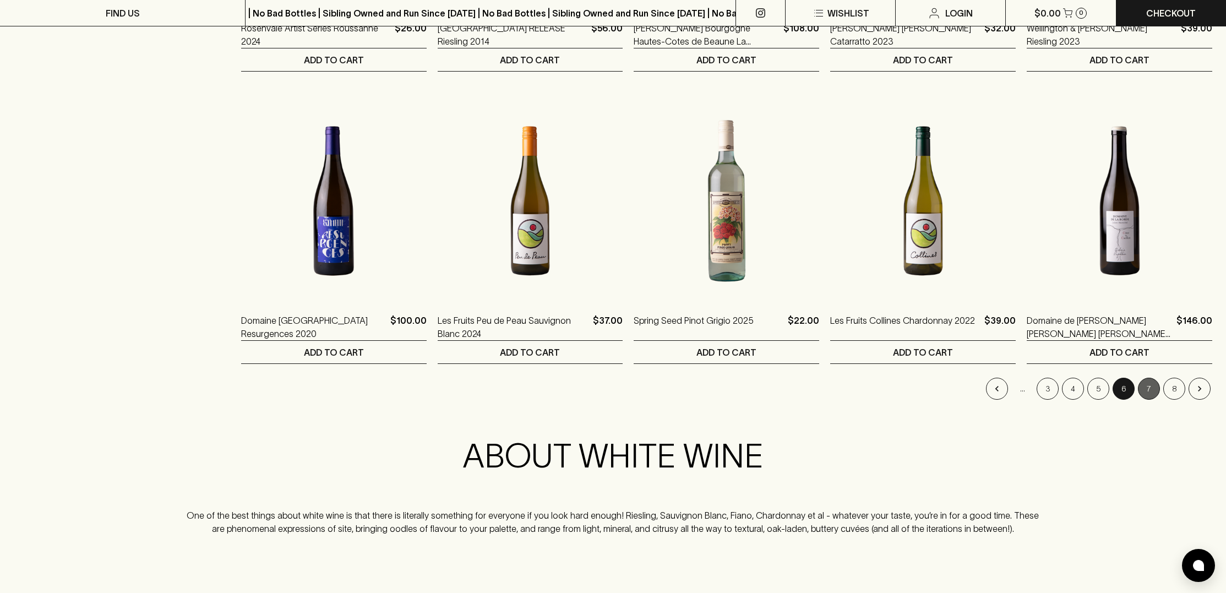
click at [1147, 386] on button "7" at bounding box center [1149, 389] width 22 height 22
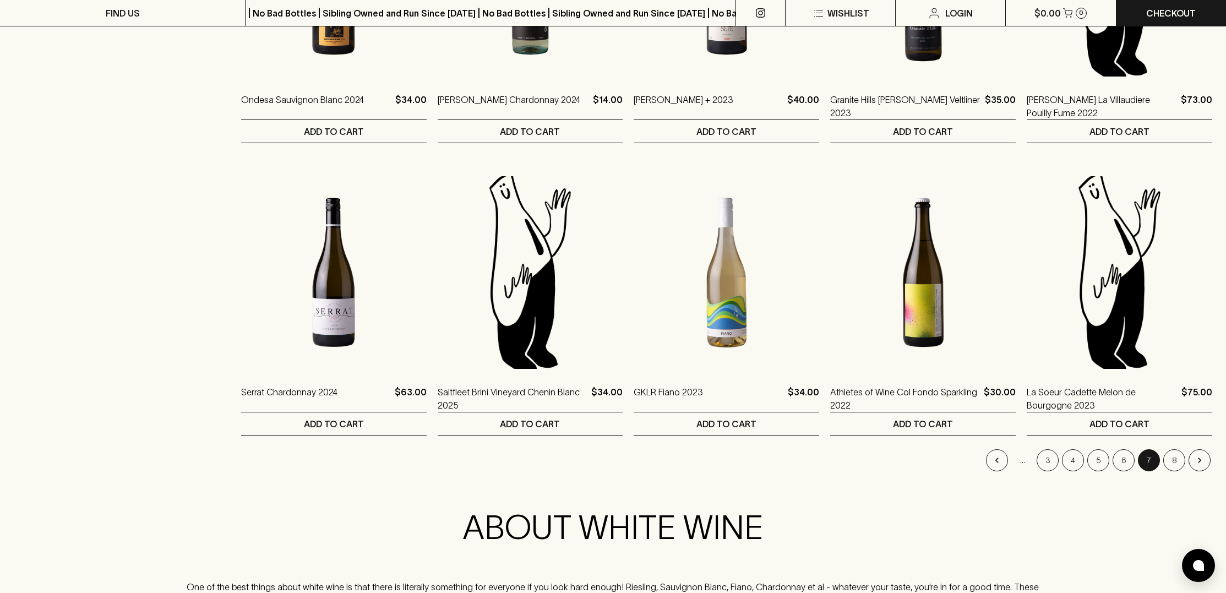
scroll to position [923, 0]
click at [1173, 460] on button "8" at bounding box center [1174, 460] width 22 height 22
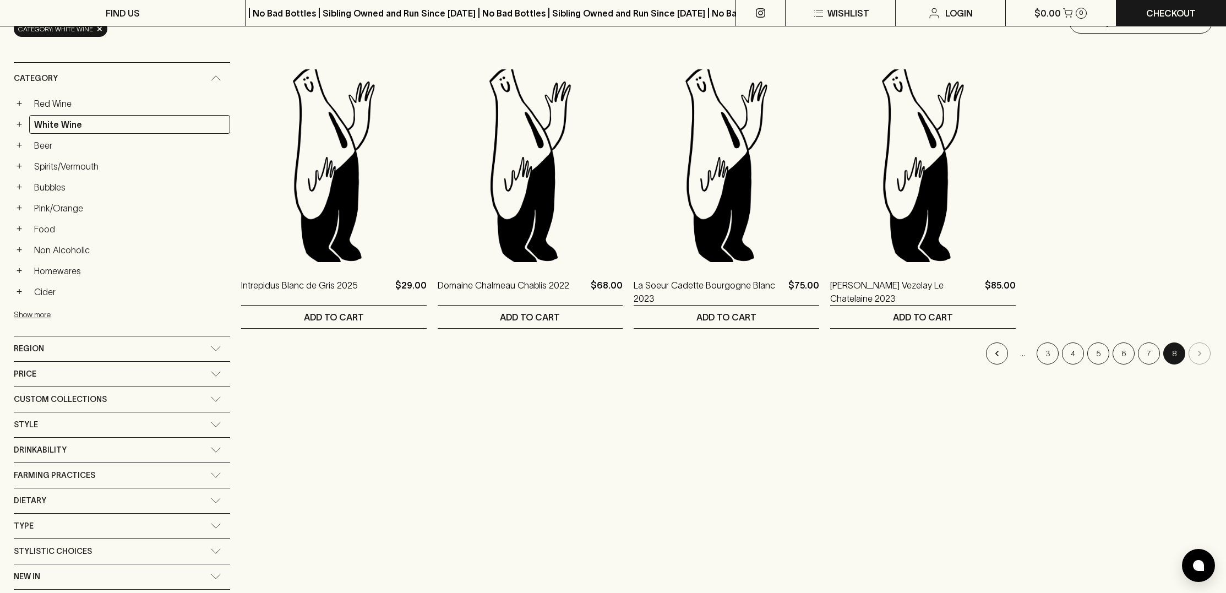
scroll to position [153, 0]
